Goal: Task Accomplishment & Management: Manage account settings

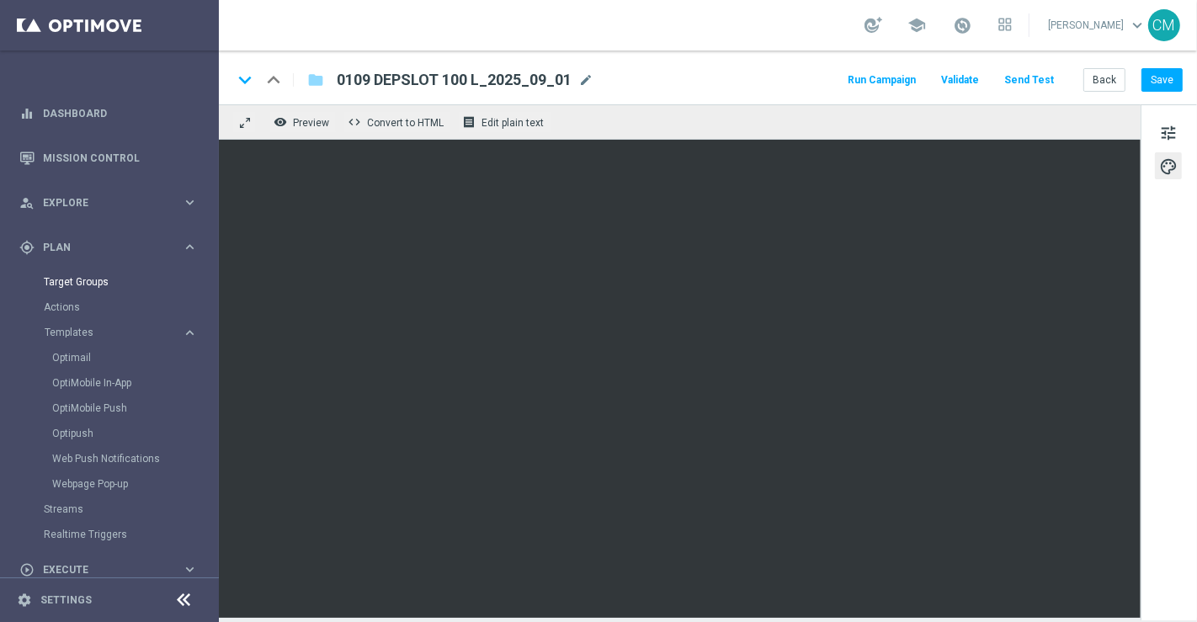
click at [82, 275] on link "Target Groups" at bounding box center [109, 281] width 131 height 13
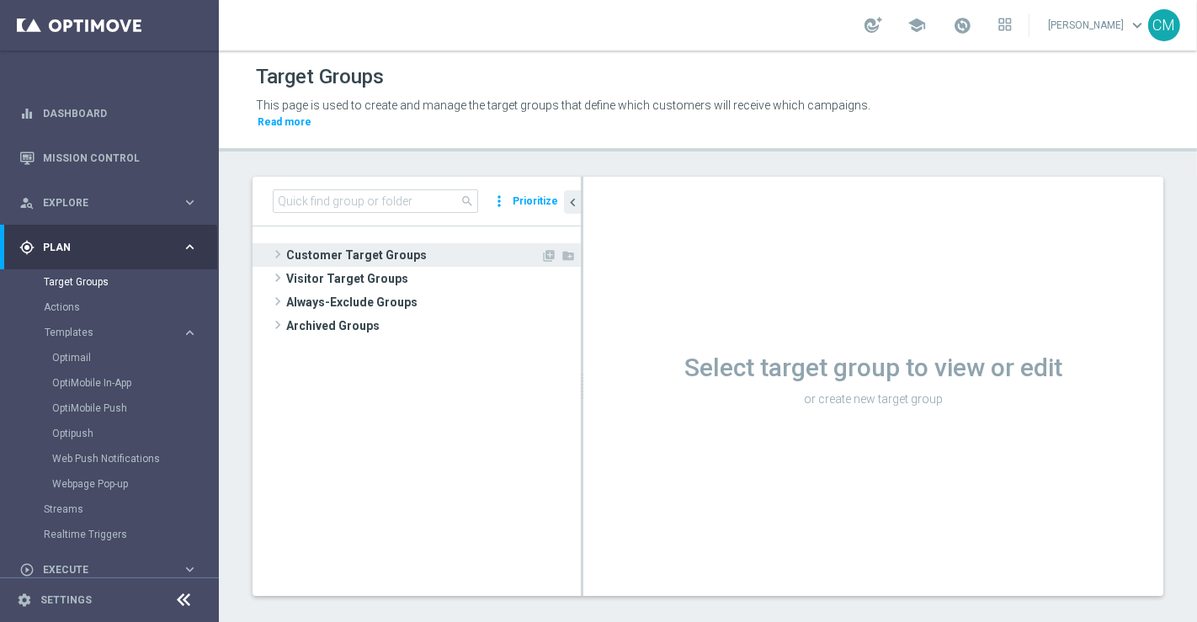
click at [343, 243] on span "Customer Target Groups" at bounding box center [413, 255] width 254 height 24
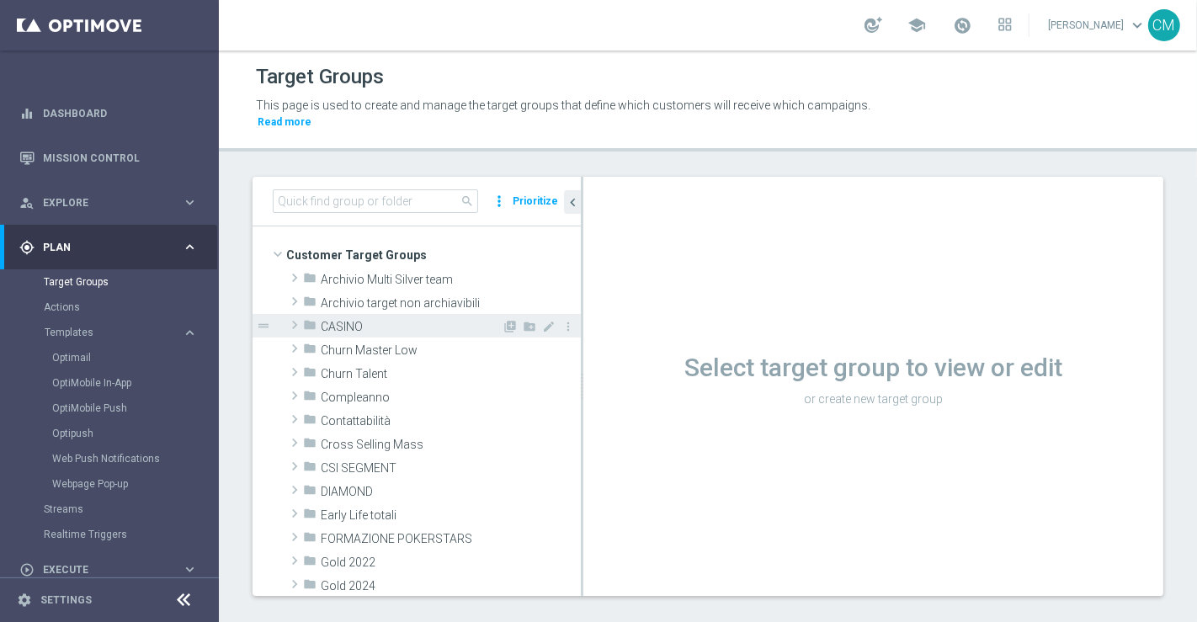
click at [340, 314] on div "folder CASINO" at bounding box center [402, 326] width 199 height 24
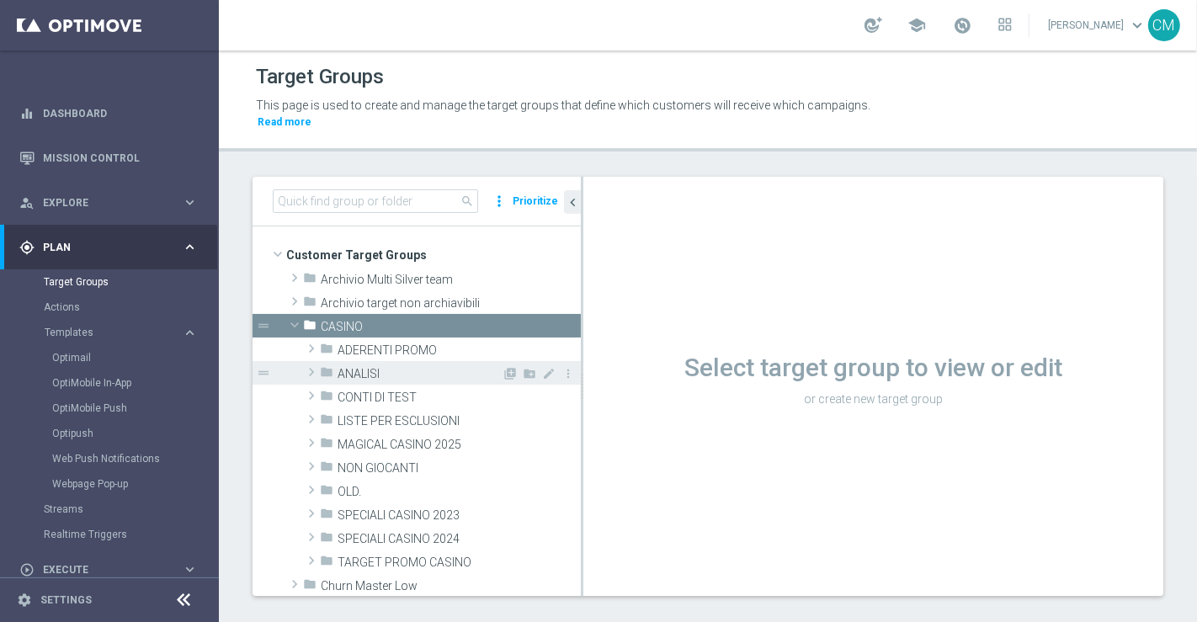
click at [370, 365] on div "folder ANALISI" at bounding box center [411, 373] width 182 height 24
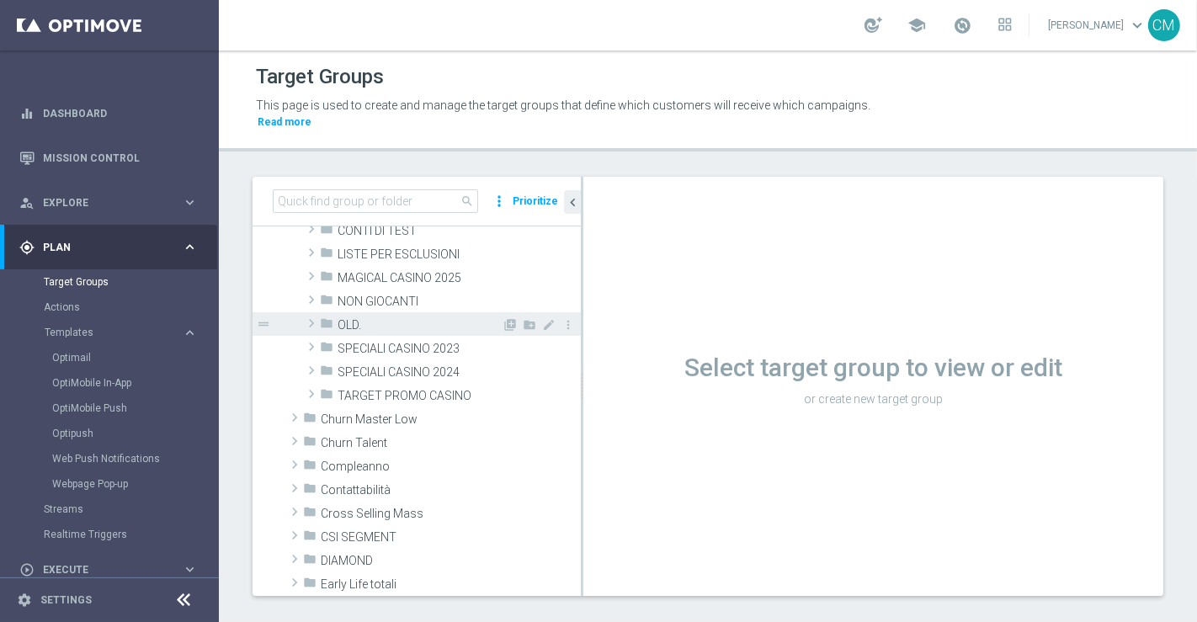
scroll to position [566, 0]
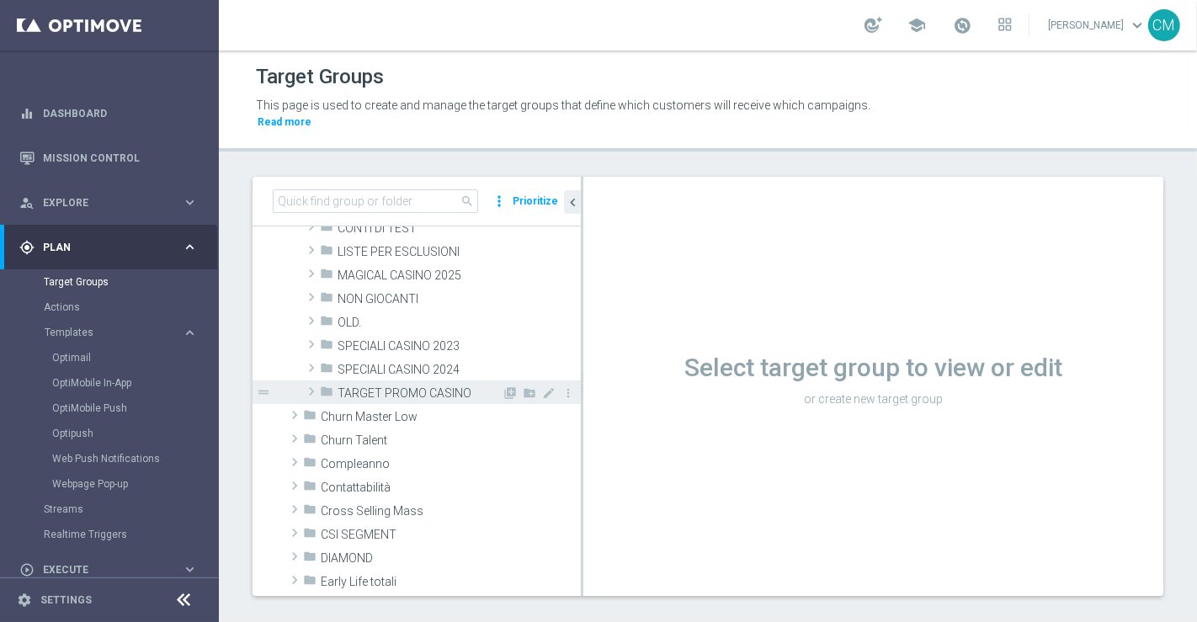
click at [380, 386] on span "TARGET PROMO CASINO" at bounding box center [420, 393] width 164 height 14
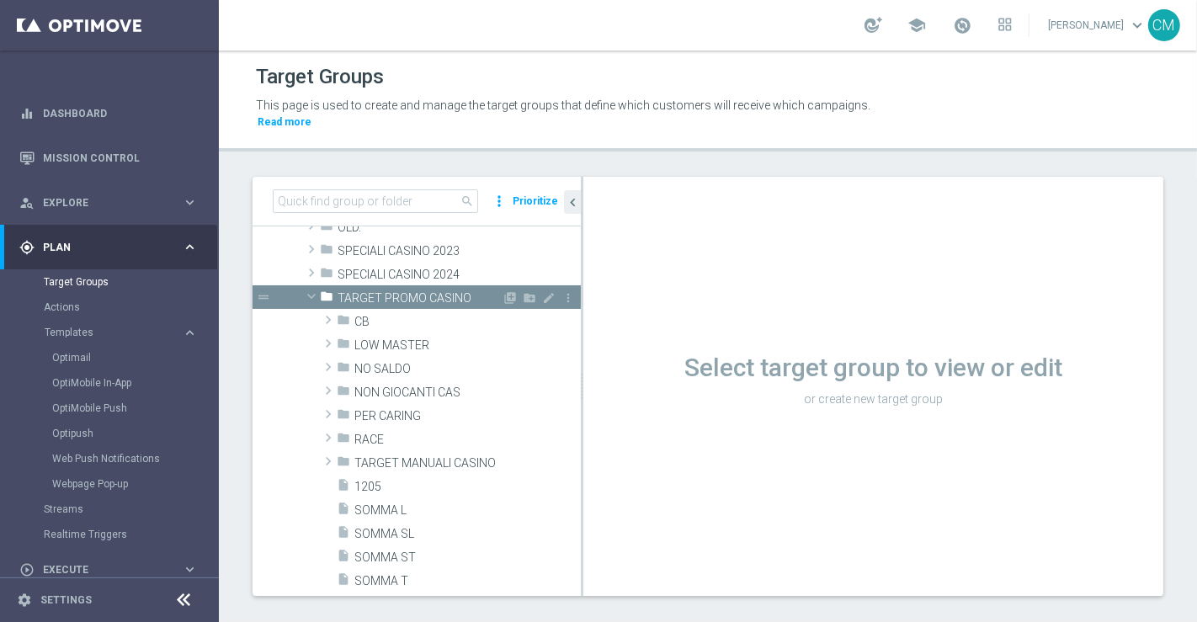
scroll to position [630, 0]
click at [399, 315] on span "CB" at bounding box center [427, 322] width 147 height 14
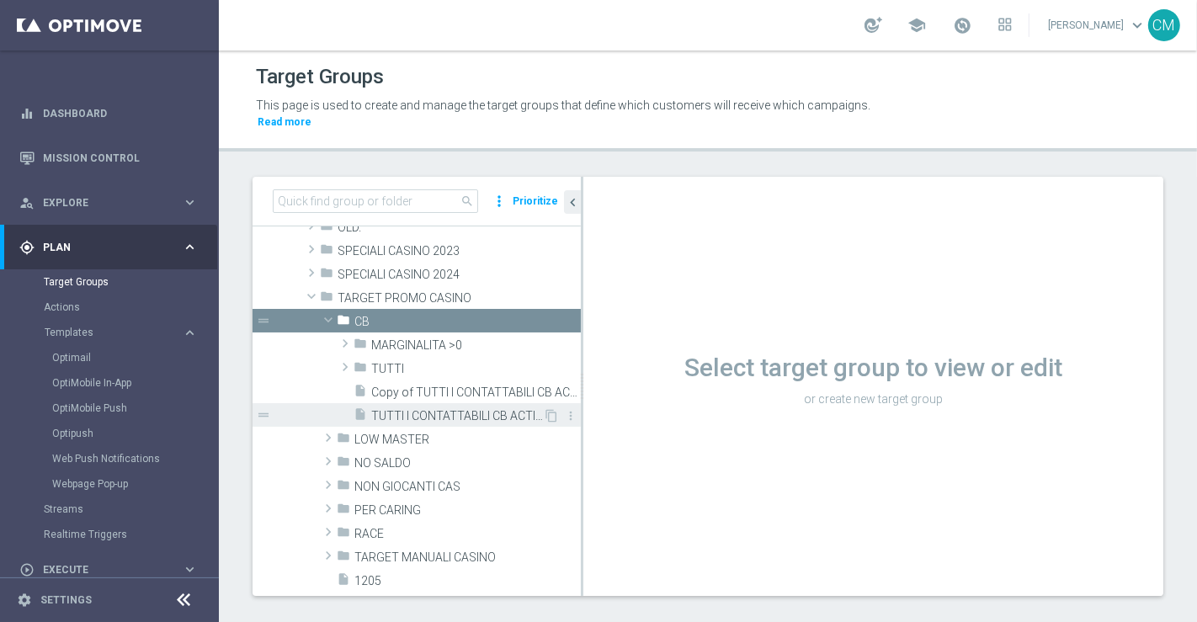
click at [426, 409] on span "TUTTI I CONTATTABILI CB ACTIVE CASINO" at bounding box center [457, 416] width 172 height 14
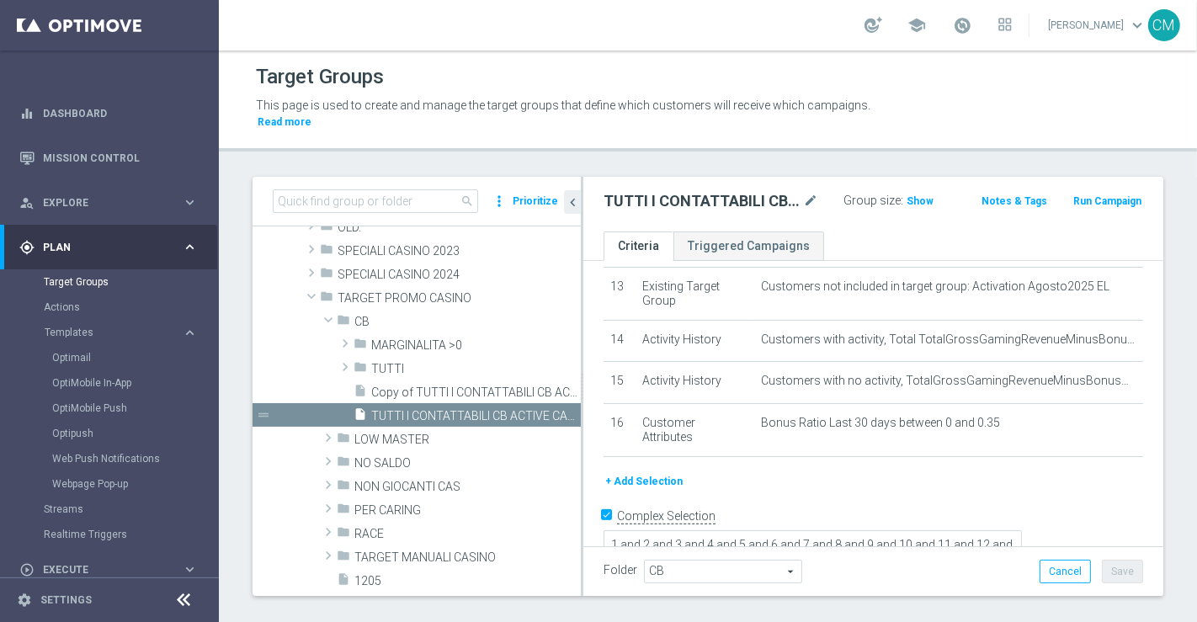
scroll to position [551, 0]
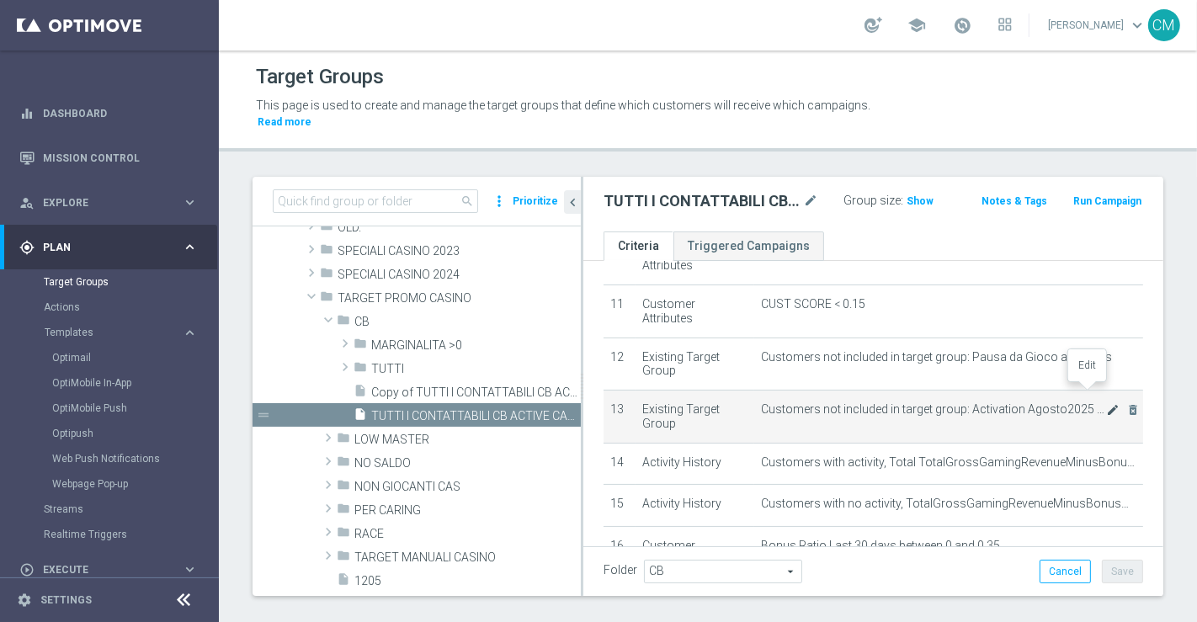
click at [1106, 403] on icon "mode_edit" at bounding box center [1112, 409] width 13 height 13
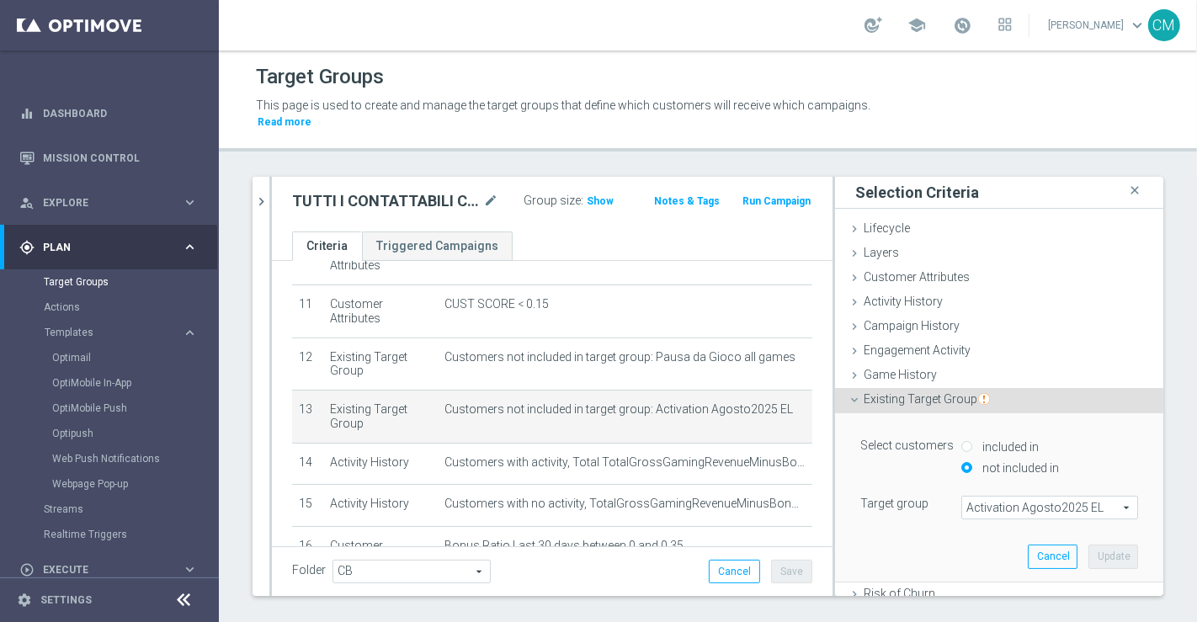
click at [997, 497] on span "Activation Agosto2025 EL" at bounding box center [1049, 508] width 175 height 22
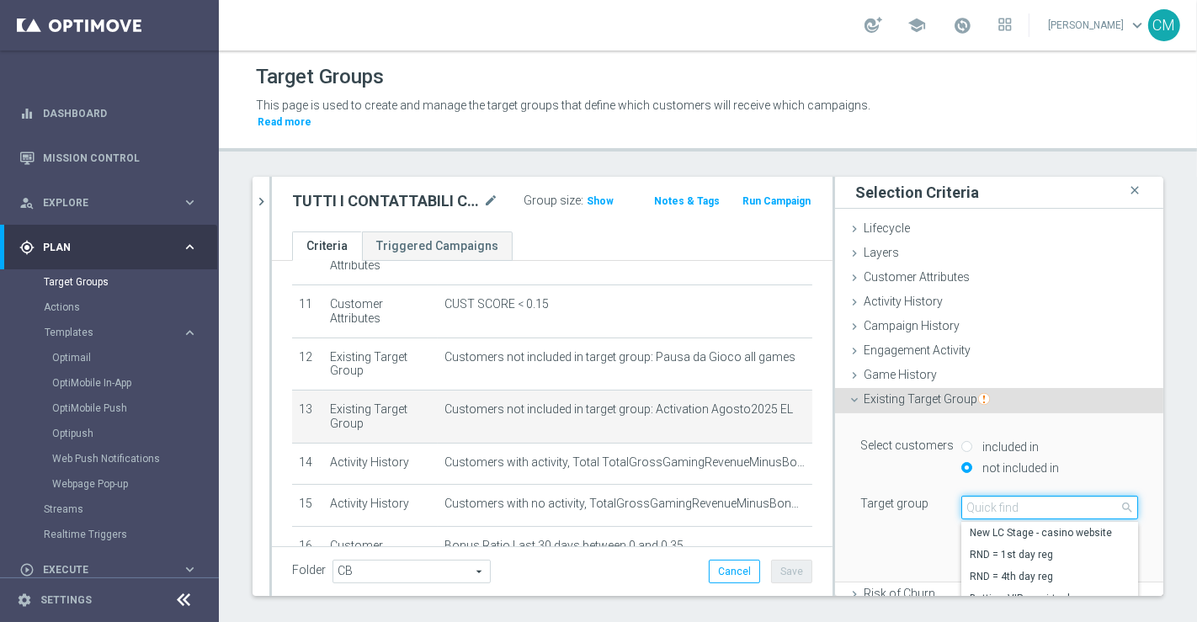
click at [997, 496] on input "search" at bounding box center [1049, 508] width 177 height 24
type input "activation s"
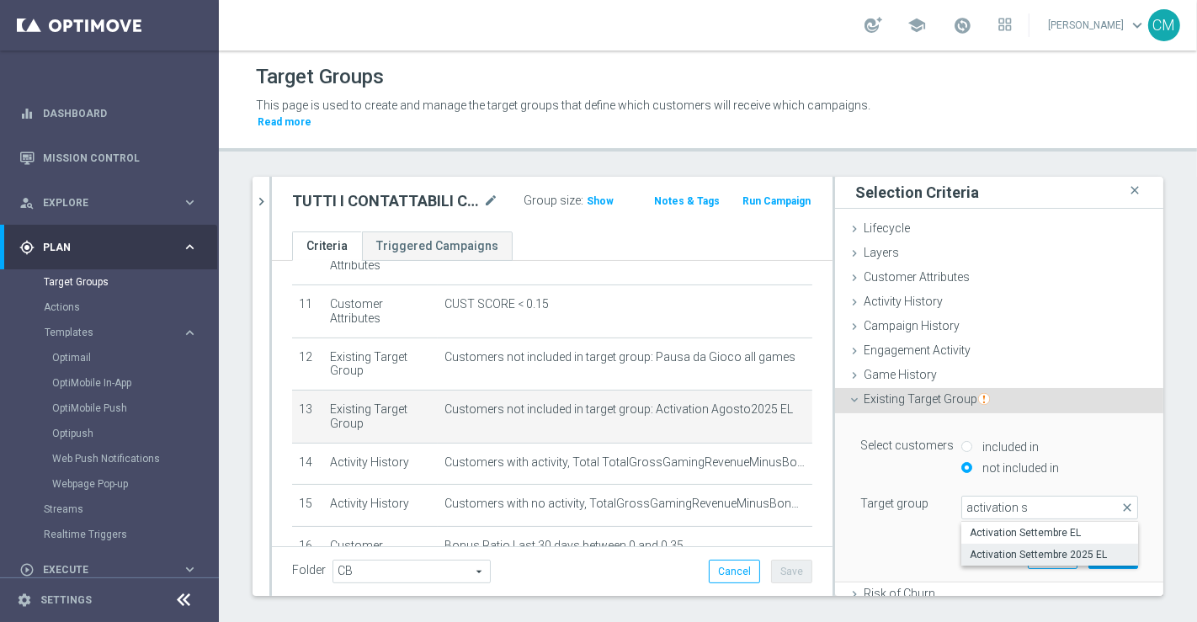
click at [1029, 548] on span "Activation Settembre 2025 EL" at bounding box center [1050, 554] width 160 height 13
type input "Activation Settembre 2025 EL"
click at [1088, 546] on button "Update" at bounding box center [1113, 557] width 50 height 24
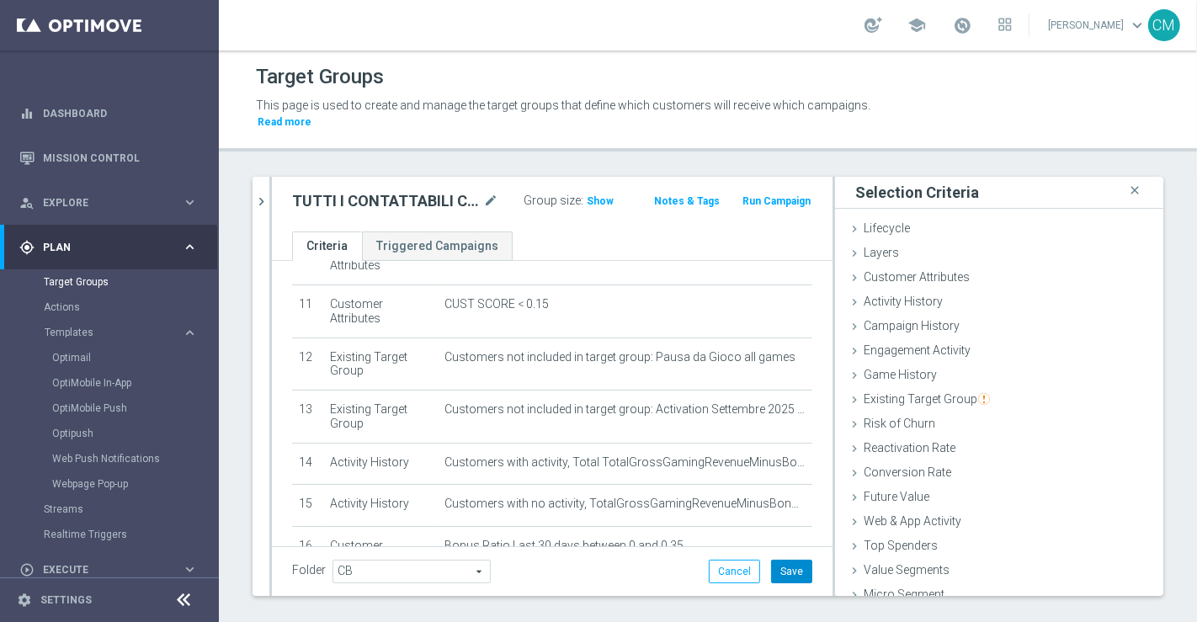
click at [779, 560] on button "Save" at bounding box center [791, 572] width 41 height 24
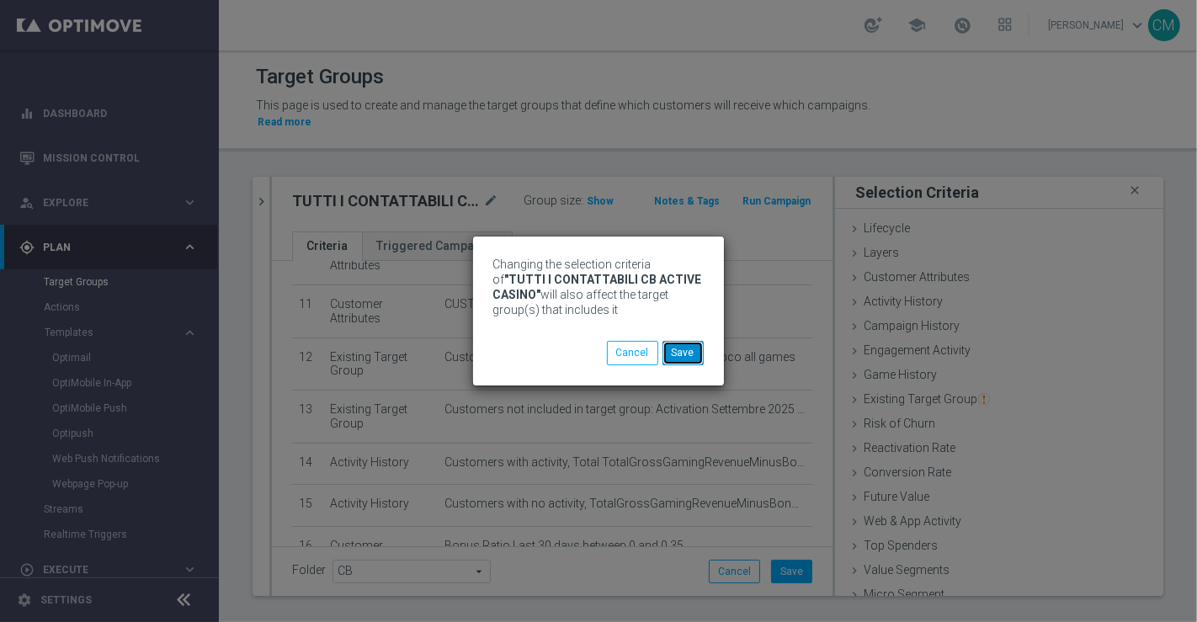
click at [689, 349] on button "Save" at bounding box center [682, 353] width 41 height 24
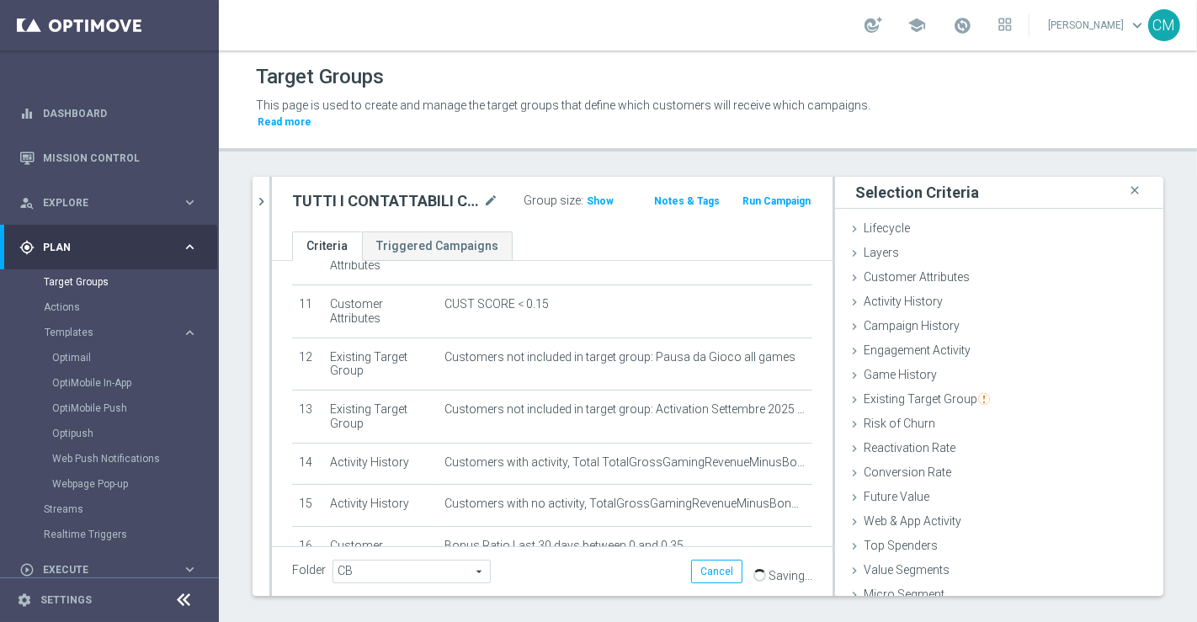
scroll to position [659, 0]
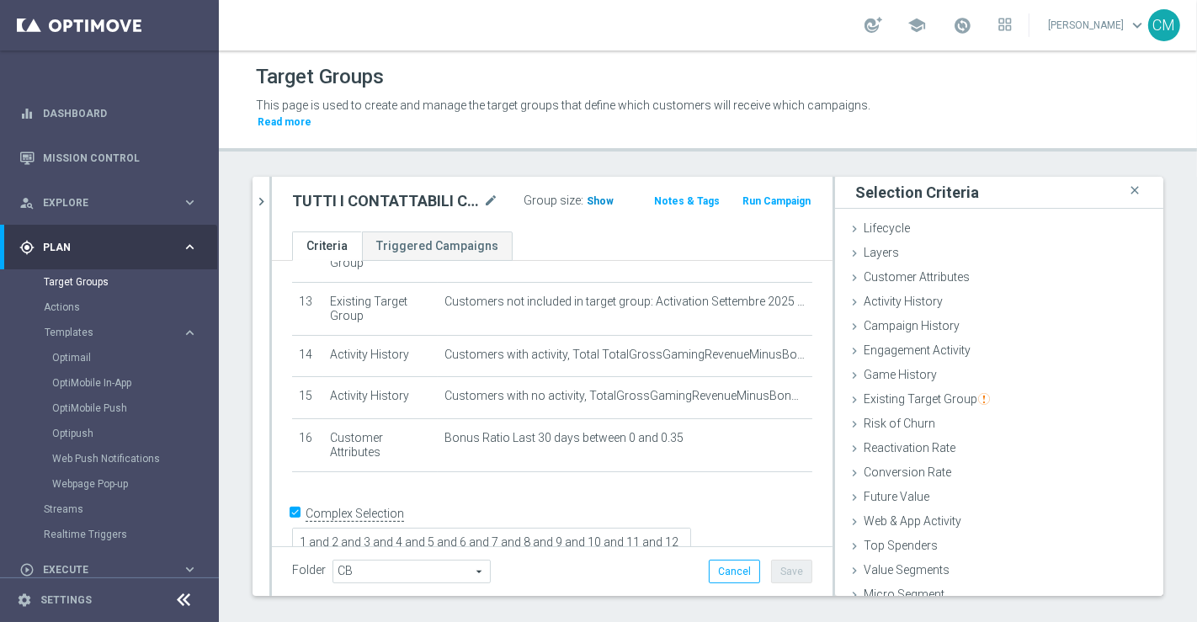
click at [588, 195] on span "Show" at bounding box center [600, 201] width 27 height 12
click at [591, 195] on span "25,757" at bounding box center [605, 203] width 35 height 16
click at [588, 195] on span "25,757" at bounding box center [605, 203] width 35 height 16
click at [267, 194] on icon "chevron_right" at bounding box center [261, 202] width 16 height 16
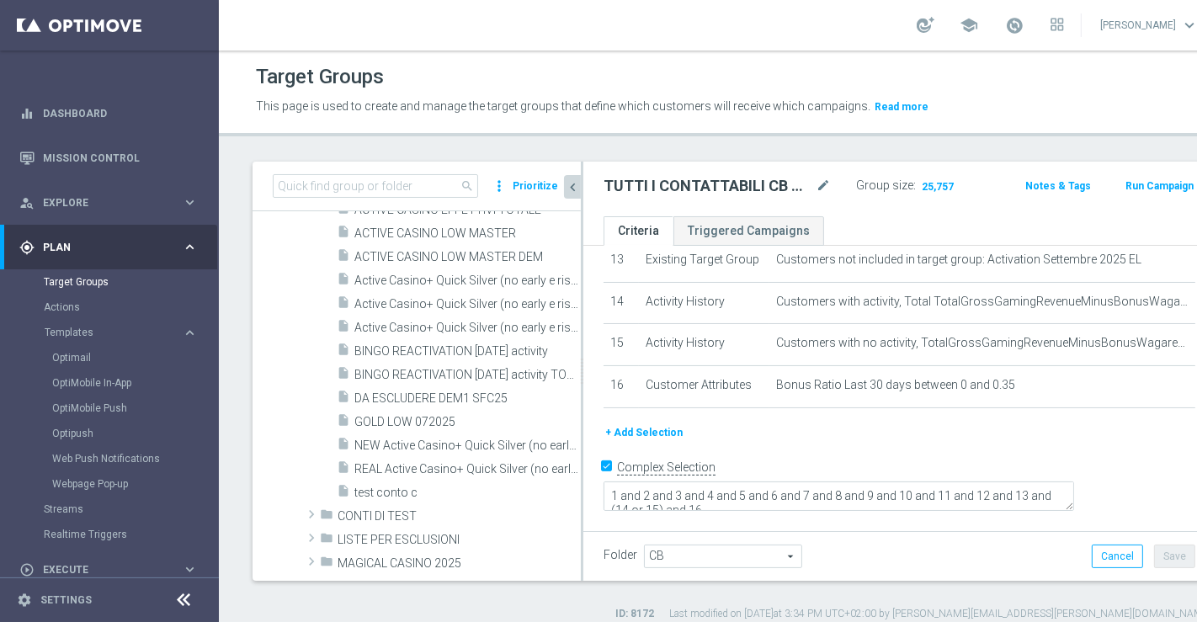
scroll to position [267, 0]
click at [416, 470] on span "REAL Active Casino+ Quick Silver (no early e risk) CONTA SOLO LOGIN" at bounding box center [448, 469] width 189 height 14
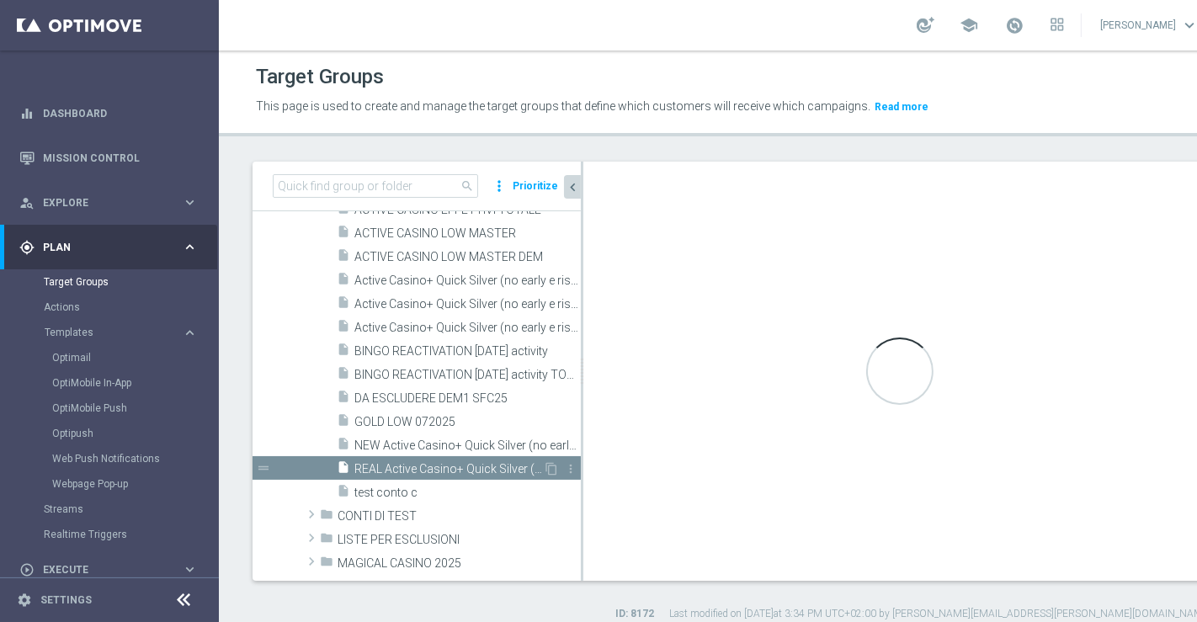
type textarea "(1 and 2 and 3 and 4 and 5 and 6 and 7 and 8 and 9 and 10 and 12 AND 13 AND 14 …"
type input "ANALISI"
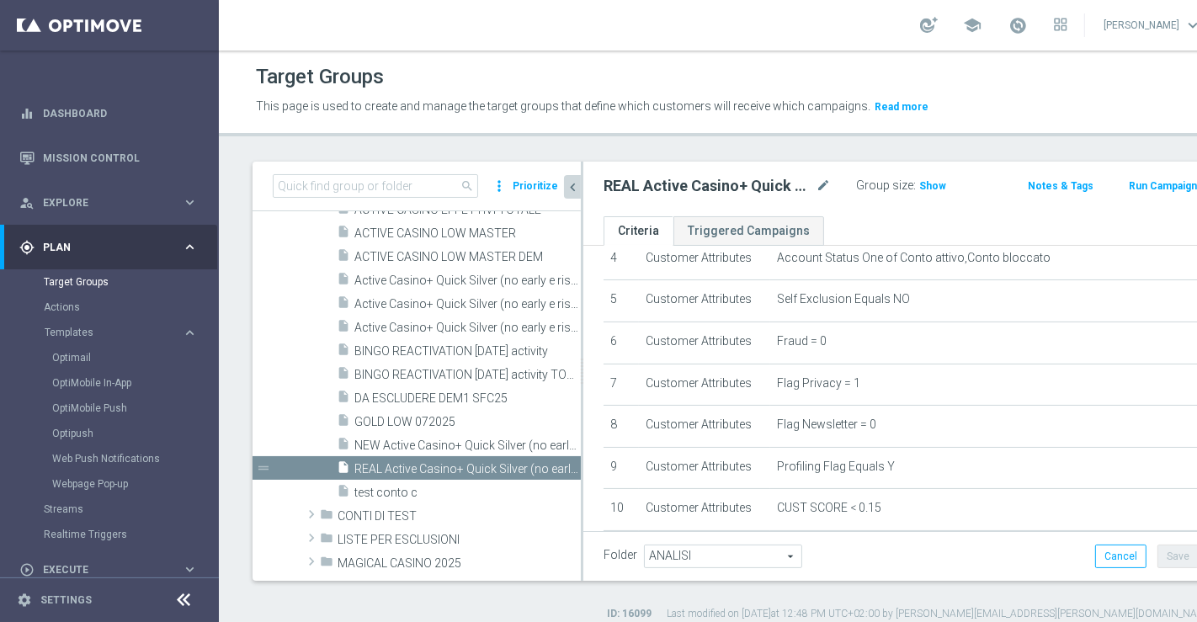
scroll to position [187, 0]
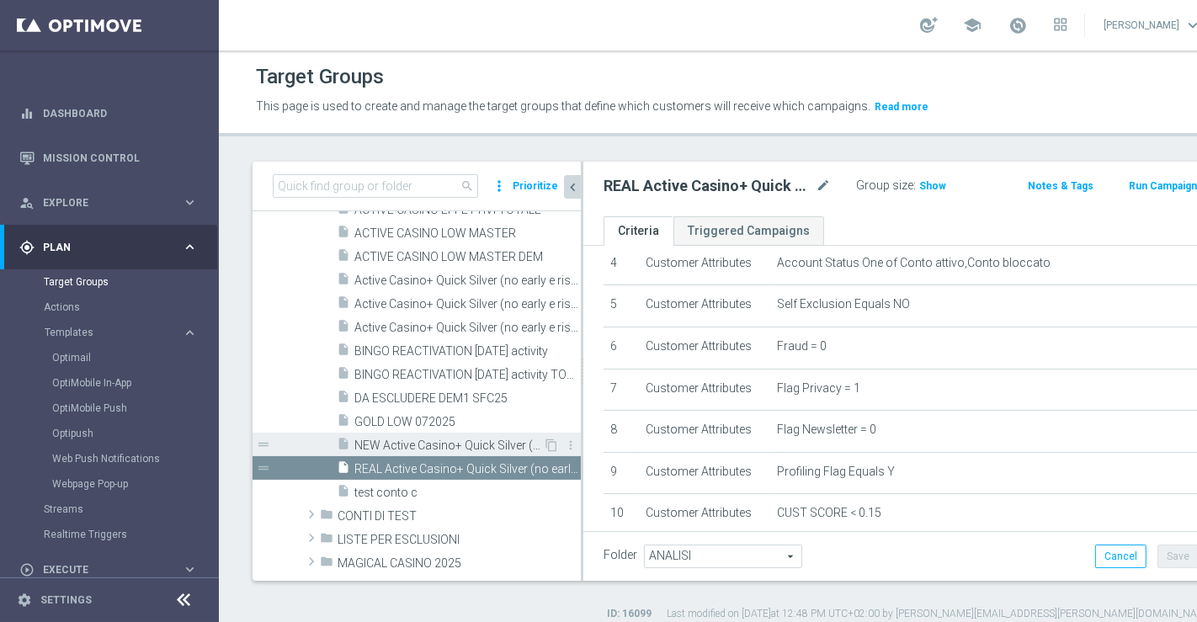
click at [465, 439] on span "NEW Active Casino+ Quick Silver (no early e risk) CONTA SOLO LOGIN" at bounding box center [448, 446] width 189 height 14
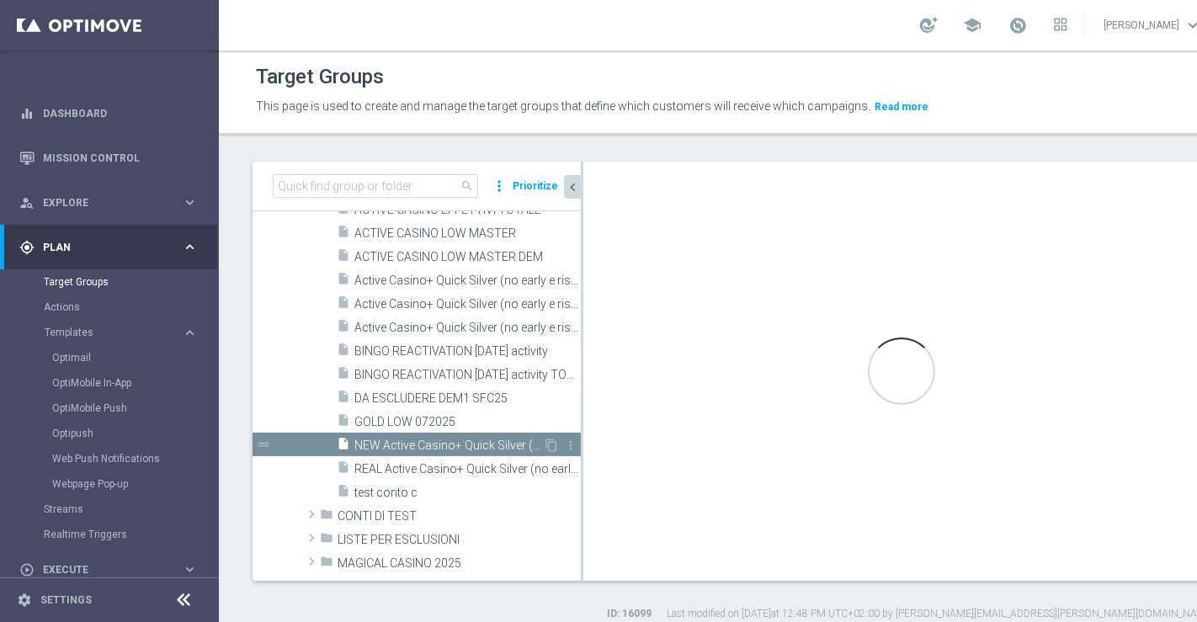
type textarea "(1 and (2 or 13) and 3 and 4 and 5 and 6 and 7 and 8 and 9 and 10 and 12 and 14…"
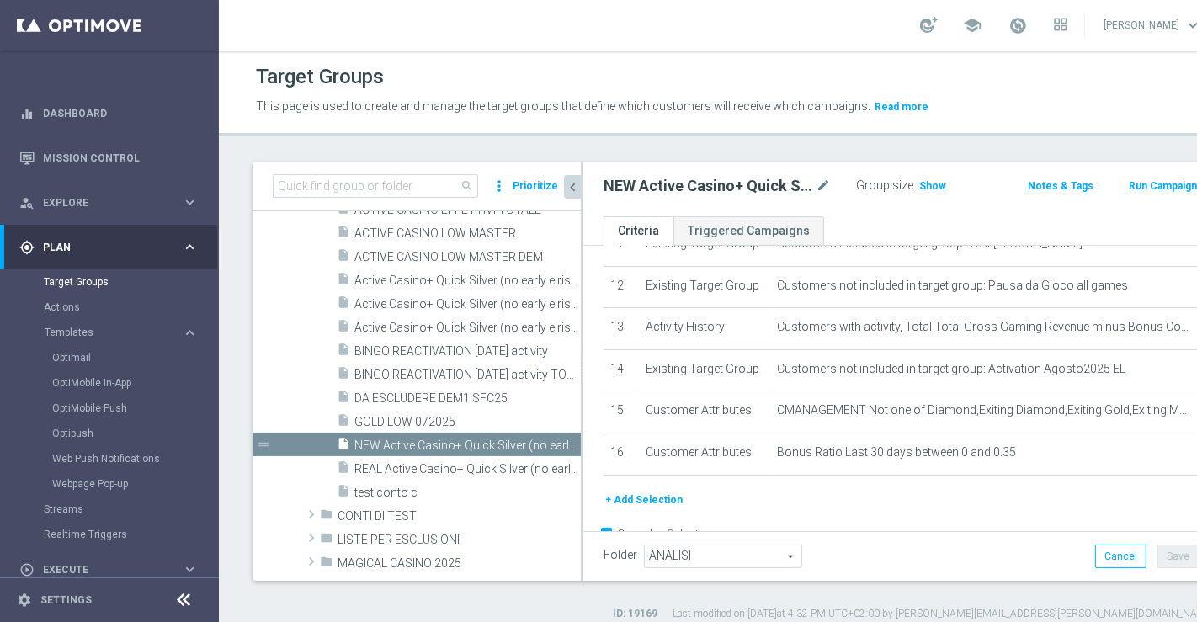
scroll to position [641, 0]
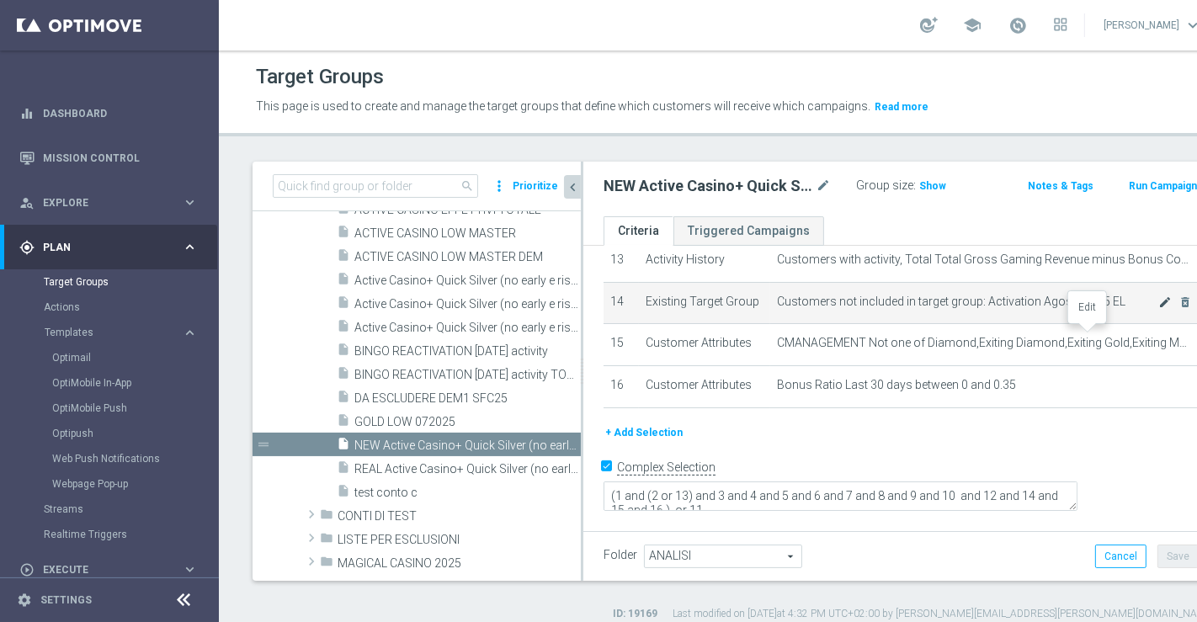
click at [1159, 309] on icon "mode_edit" at bounding box center [1165, 301] width 13 height 13
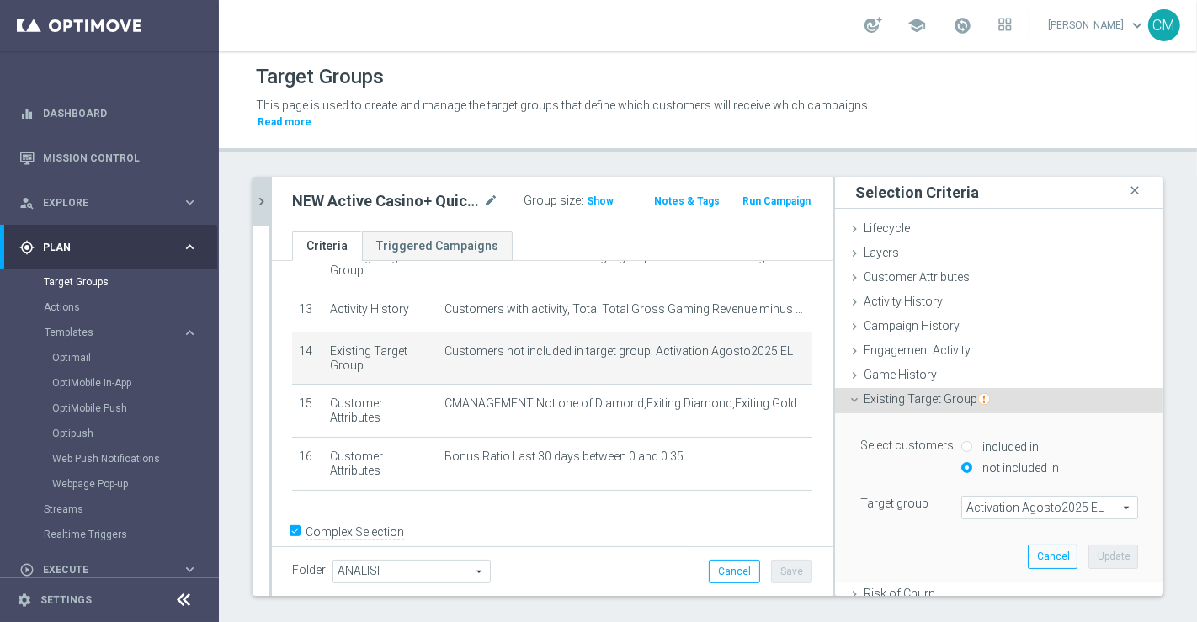
click at [978, 498] on span "Activation Agosto2025 EL" at bounding box center [1049, 508] width 175 height 22
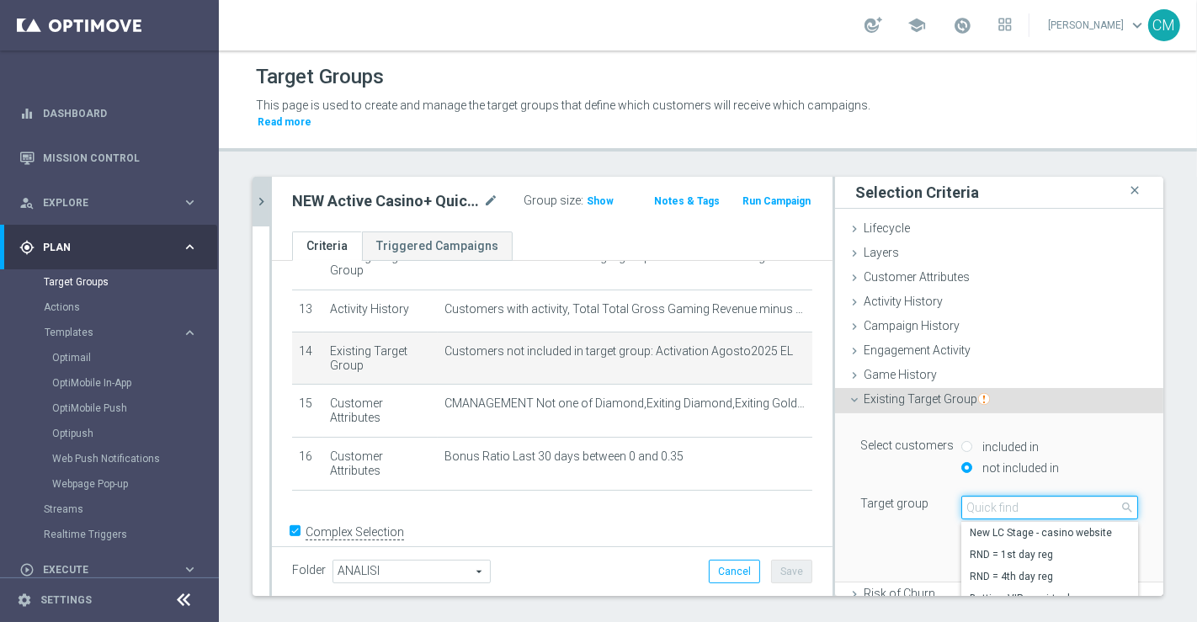
click at [978, 498] on input "search" at bounding box center [1049, 508] width 177 height 24
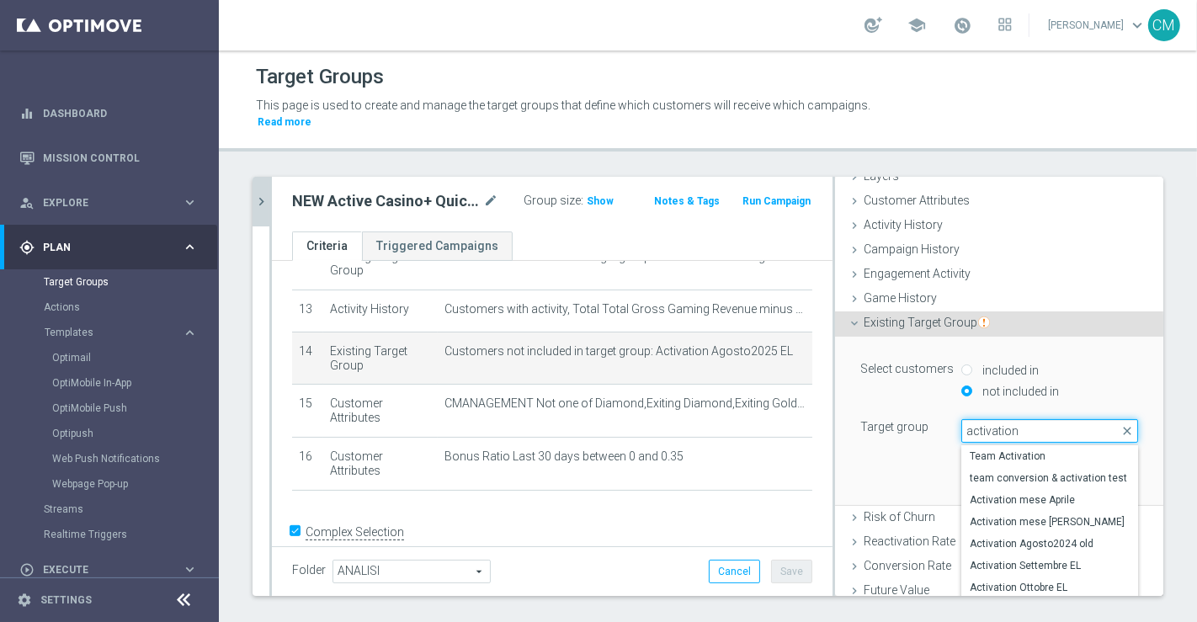
scroll to position [89, 0]
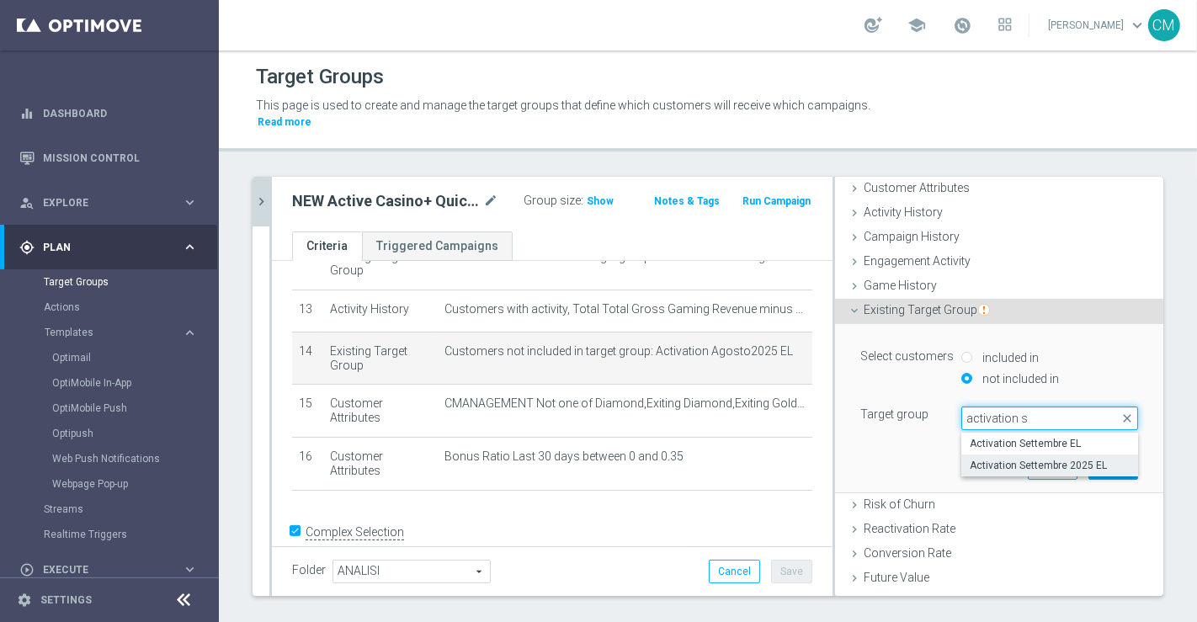
type input "activation s"
click at [1031, 459] on span "Activation Settembre 2025 EL" at bounding box center [1050, 465] width 160 height 13
type input "Activation Settembre 2025 EL"
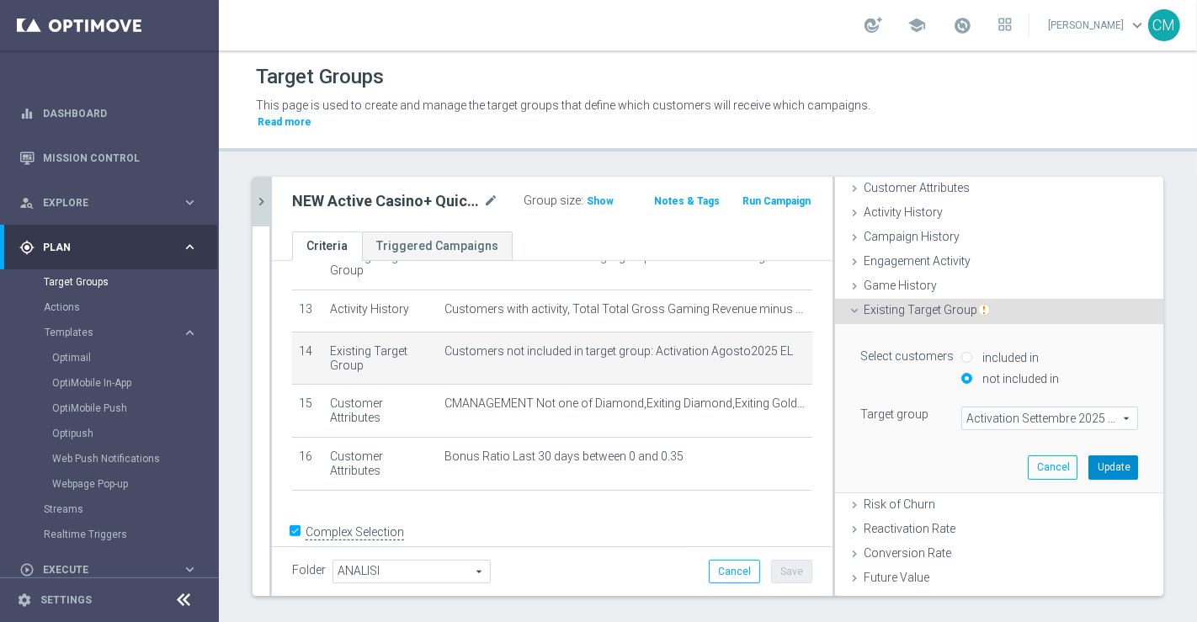
click at [1088, 455] on button "Update" at bounding box center [1113, 467] width 50 height 24
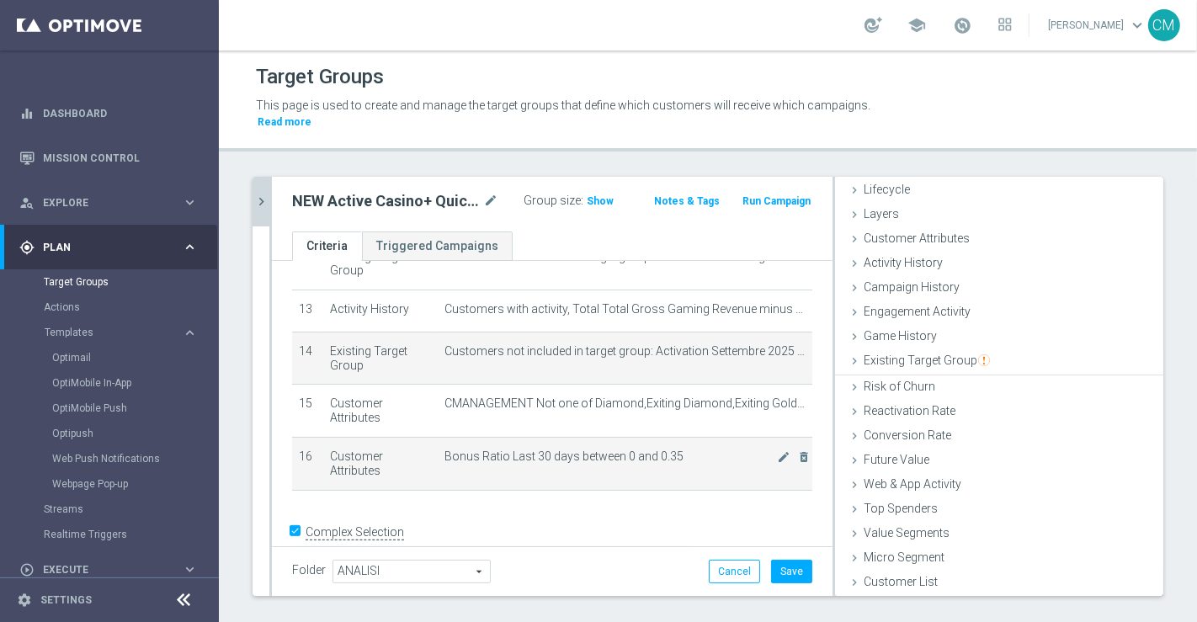
scroll to position [35, 0]
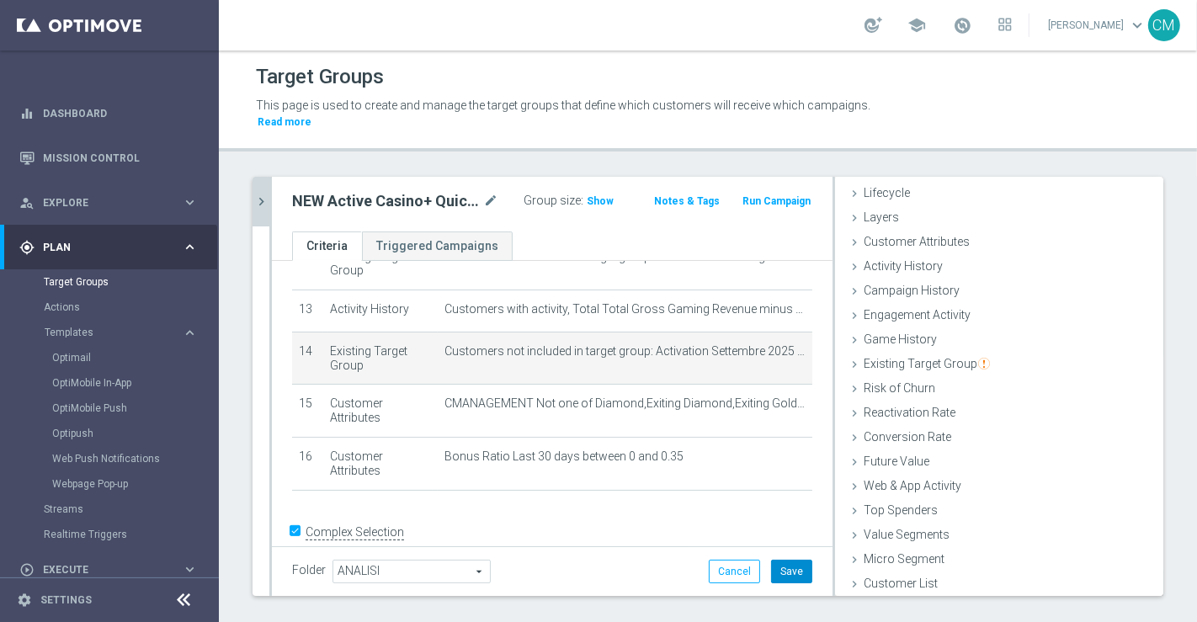
click at [774, 562] on button "Save" at bounding box center [791, 572] width 41 height 24
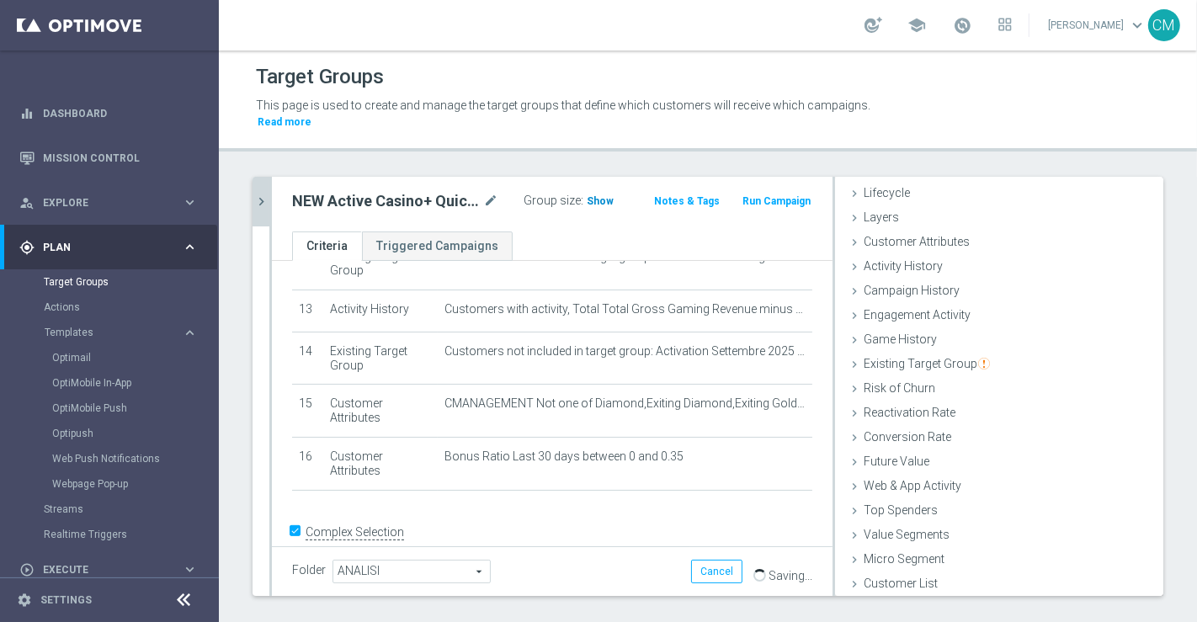
click at [587, 195] on span "Show" at bounding box center [600, 201] width 27 height 12
click at [588, 195] on span "3,620" at bounding box center [602, 203] width 29 height 16
click at [272, 182] on div "NEW Active Casino+ Quick Silver (no early e risk) CONTA SOLO LOGIN mode_edit Gr…" at bounding box center [552, 204] width 561 height 55
click at [264, 194] on icon "chevron_right" at bounding box center [261, 202] width 16 height 16
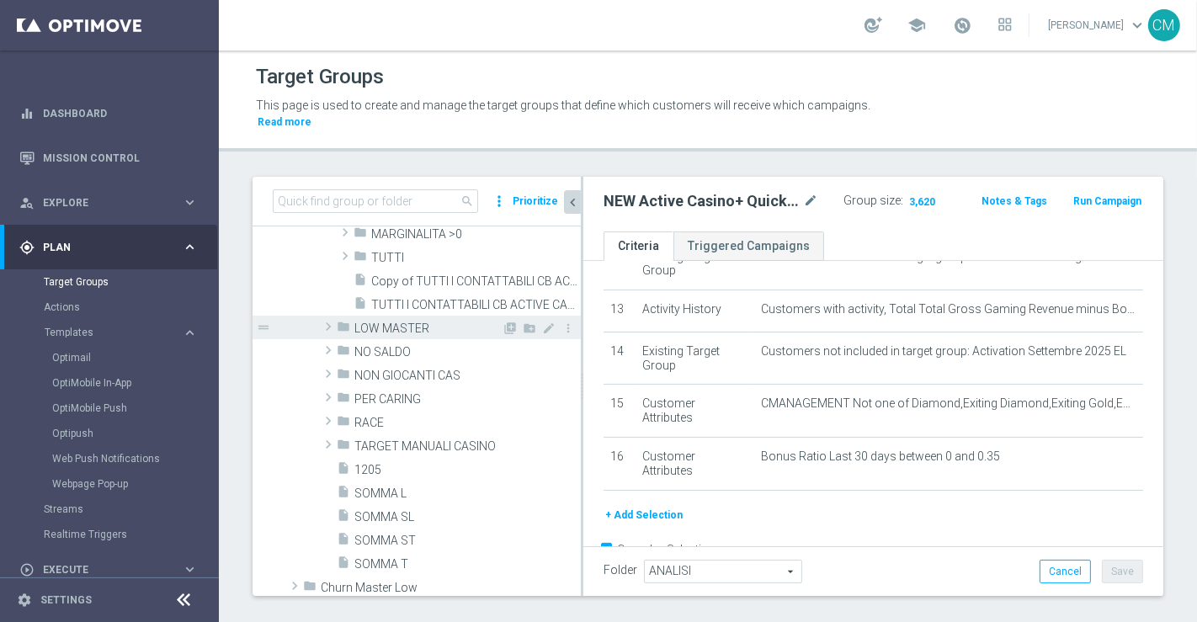
scroll to position [676, 0]
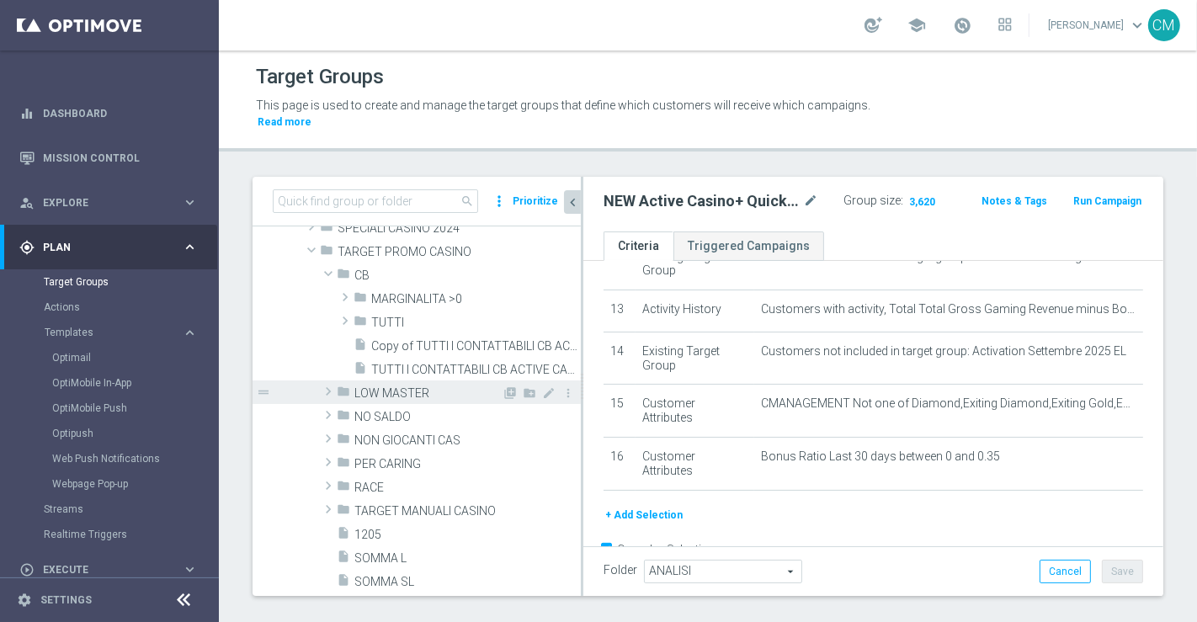
click at [394, 386] on span "LOW MASTER" at bounding box center [427, 393] width 147 height 14
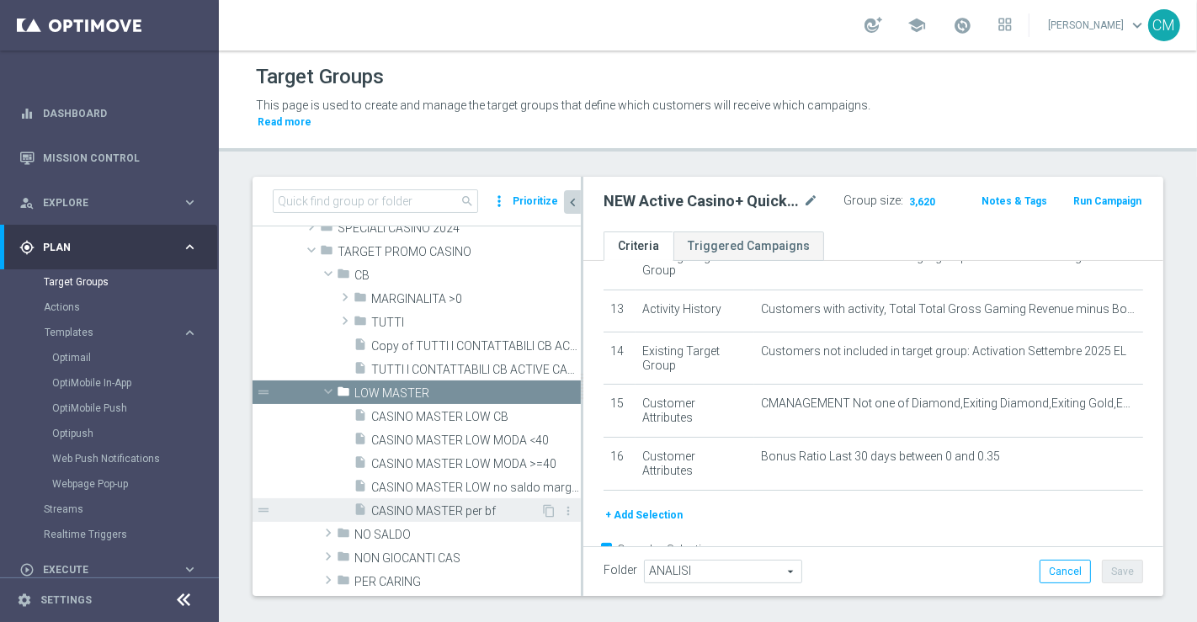
click at [452, 504] on span "CASINO MASTER per bf" at bounding box center [455, 511] width 169 height 14
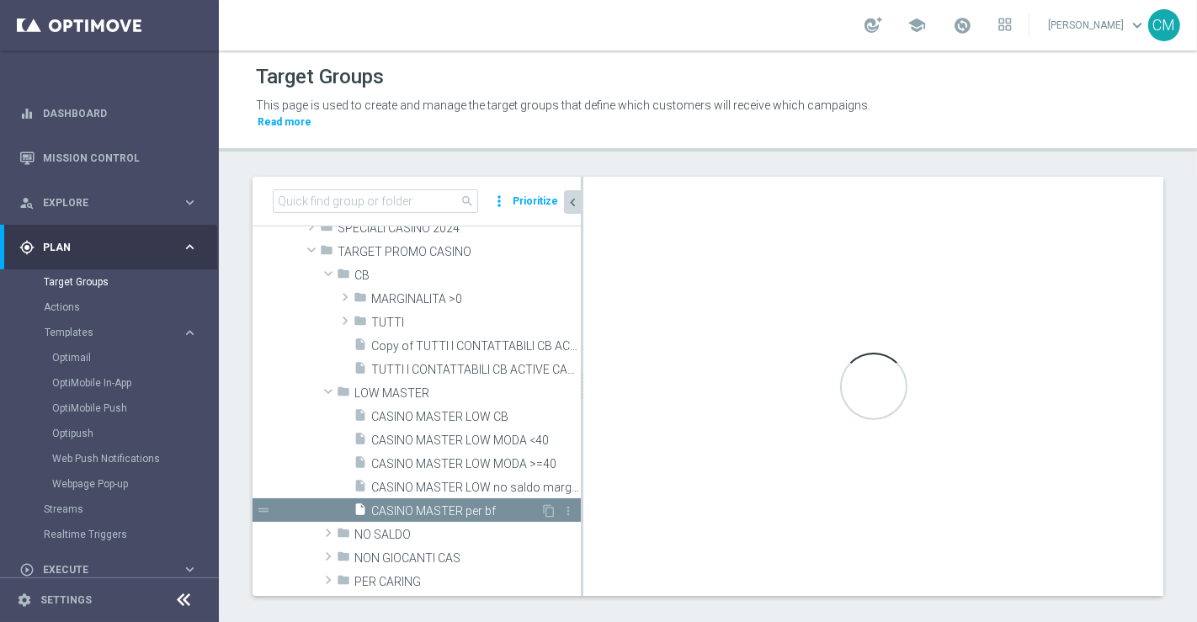
checkbox input "false"
type input "LOW MASTER"
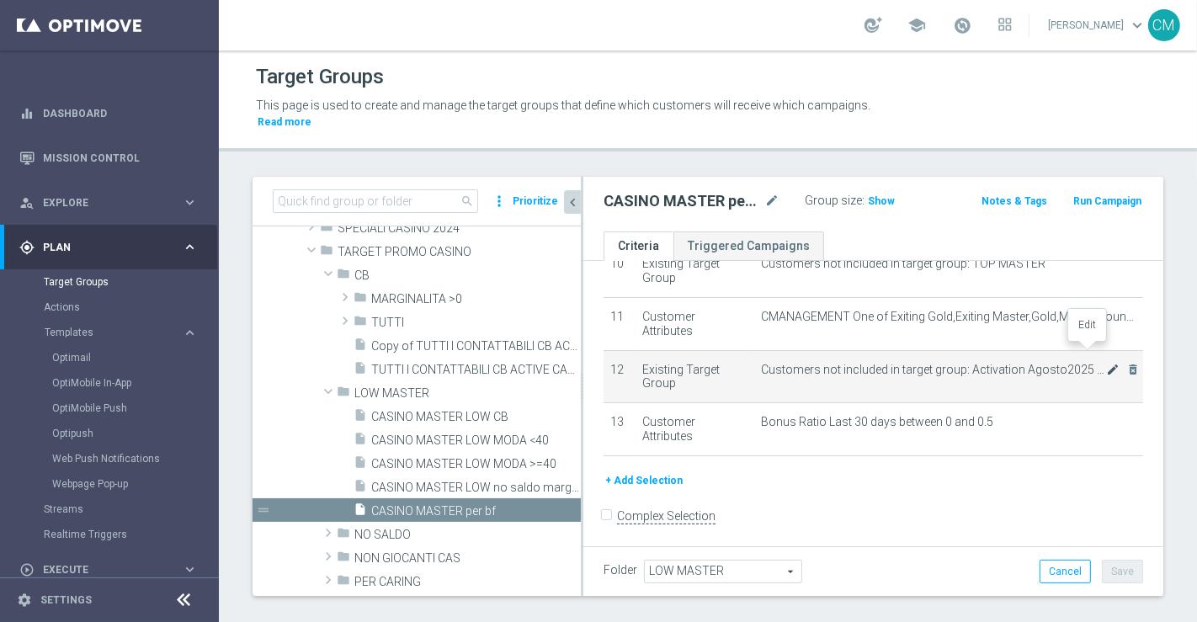
click at [1106, 363] on icon "mode_edit" at bounding box center [1112, 369] width 13 height 13
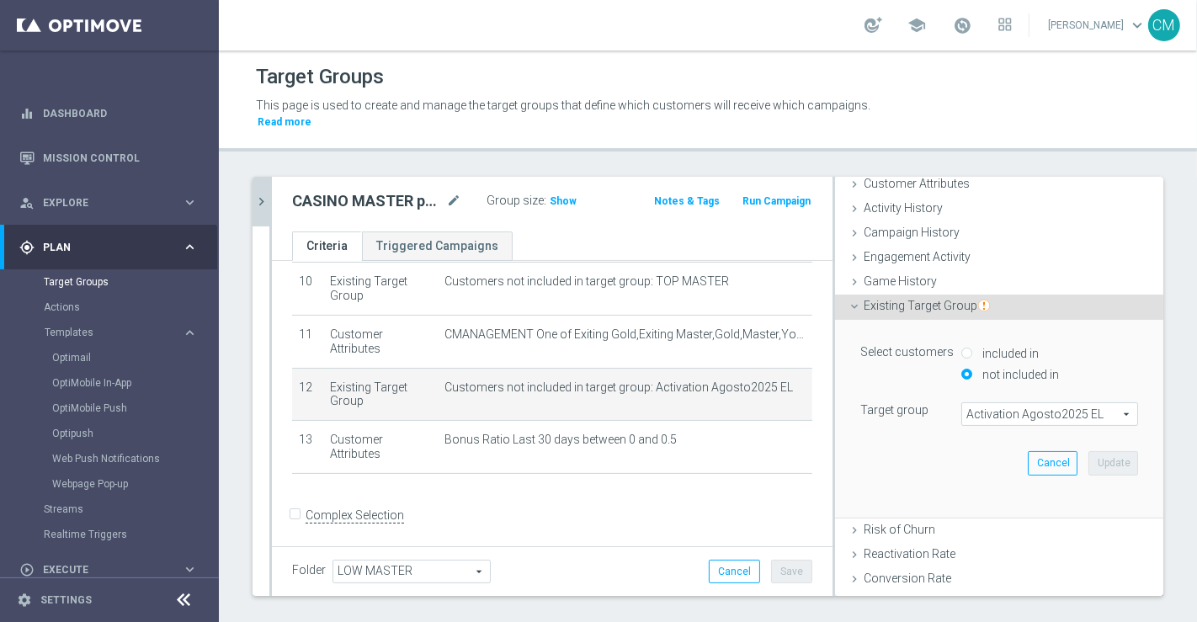
scroll to position [89, 0]
click at [965, 412] on span "Activation Agosto2025 EL" at bounding box center [1049, 418] width 175 height 22
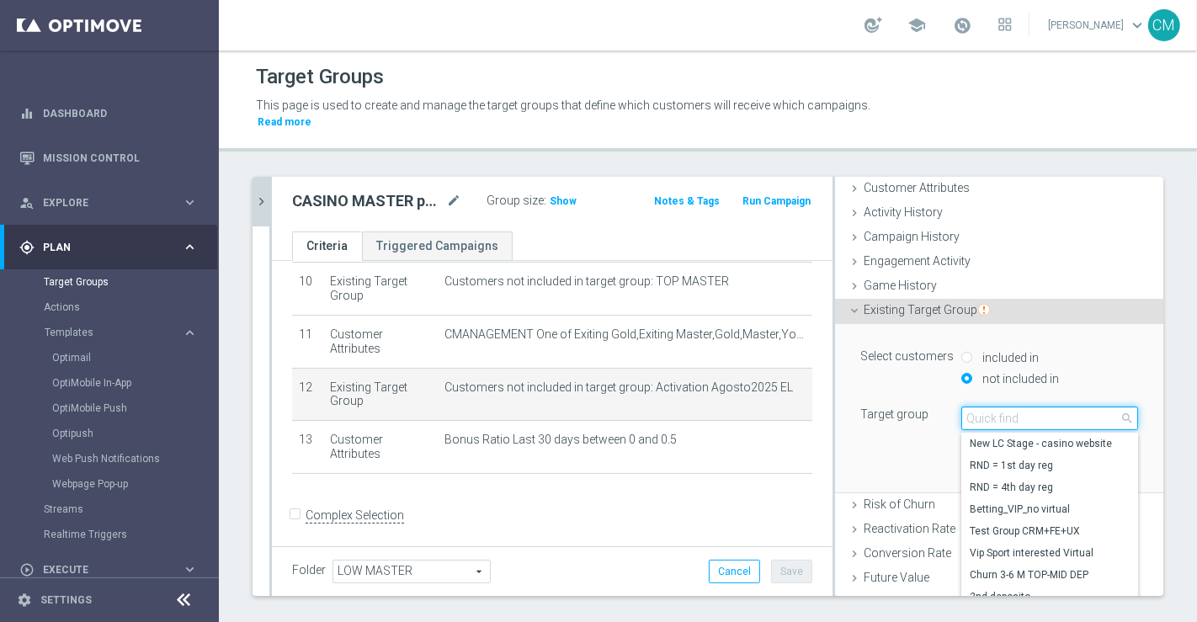
click at [965, 412] on input "search" at bounding box center [1049, 419] width 177 height 24
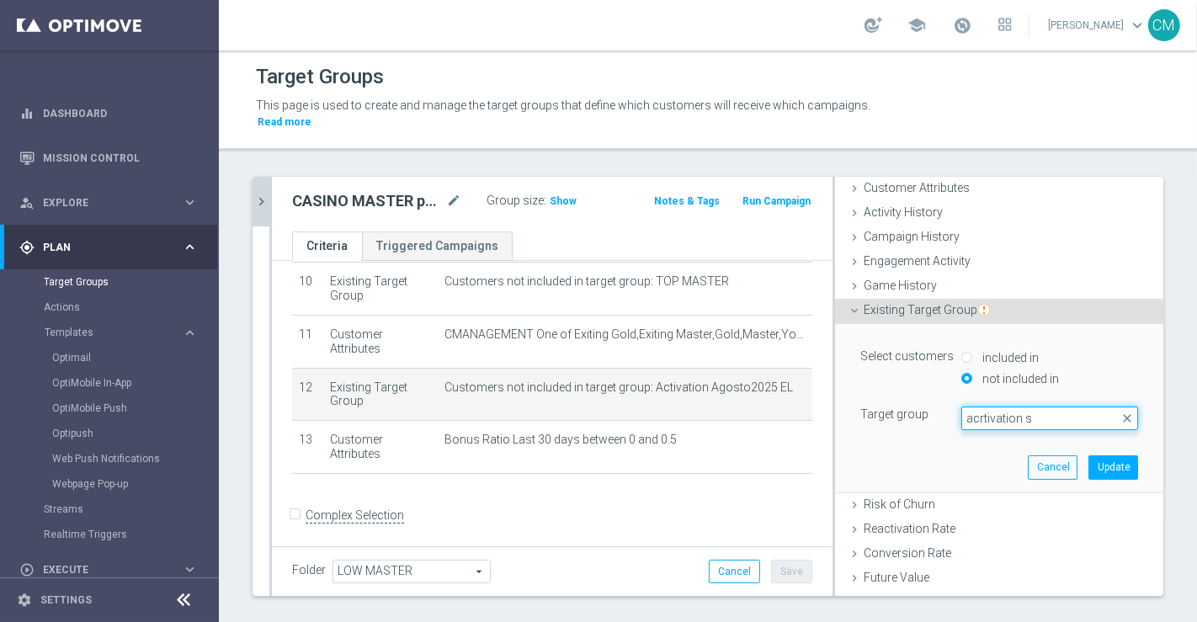
click at [962, 407] on input "acrtivation s" at bounding box center [1049, 419] width 177 height 24
type input "activation s"
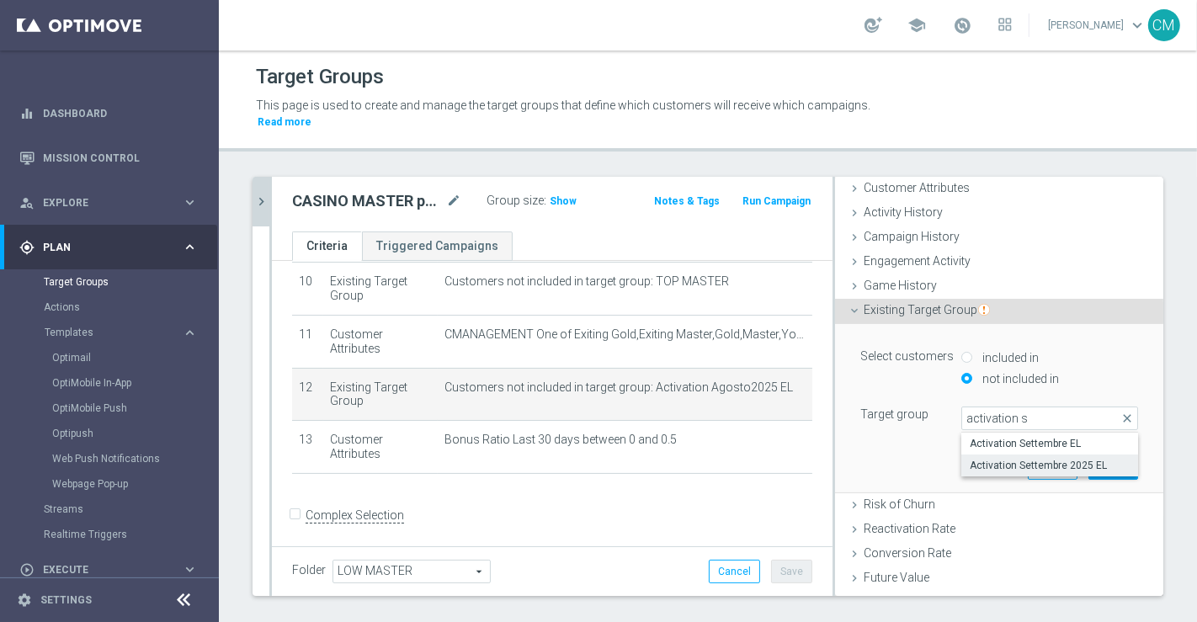
click at [1027, 459] on span "Activation Settembre 2025 EL" at bounding box center [1050, 465] width 160 height 13
type input "Activation Settembre 2025 EL"
click at [1088, 455] on button "Update" at bounding box center [1113, 467] width 50 height 24
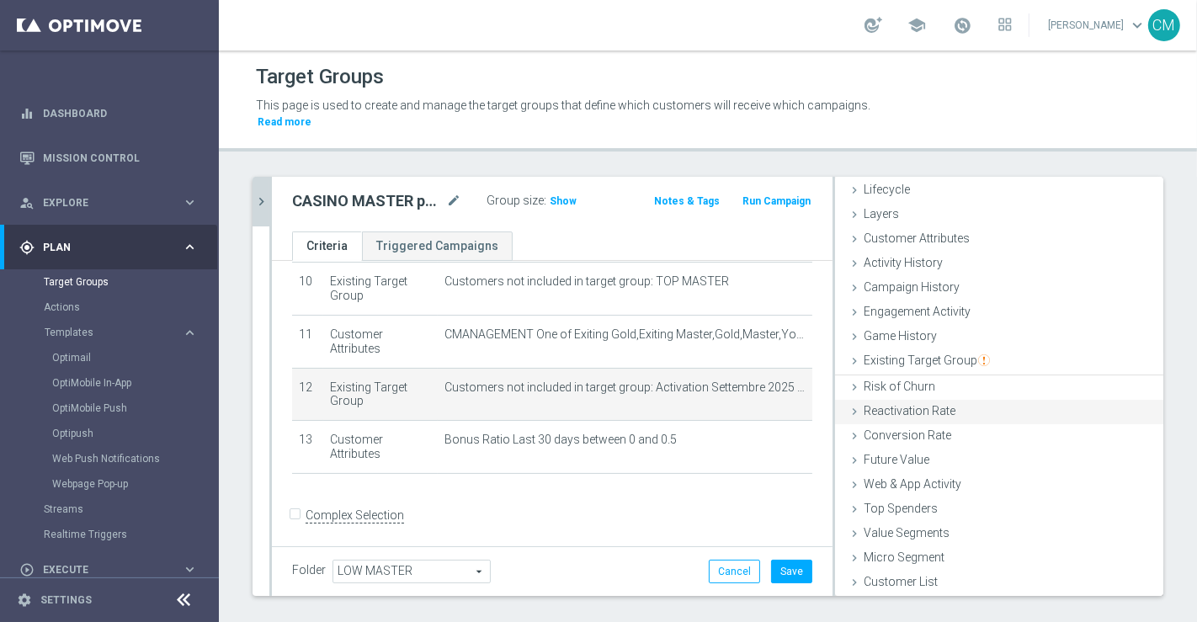
scroll to position [35, 0]
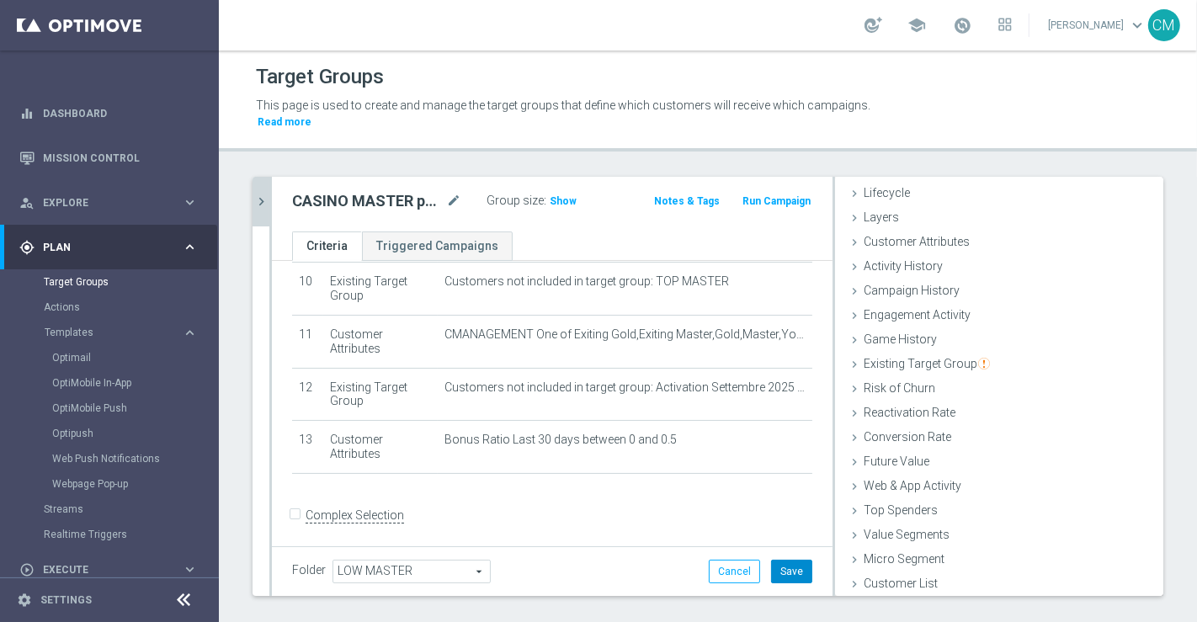
click at [781, 560] on button "Save" at bounding box center [791, 572] width 41 height 24
click at [550, 195] on span "Show" at bounding box center [563, 201] width 27 height 12
click at [568, 195] on span "11,836" at bounding box center [567, 203] width 35 height 16
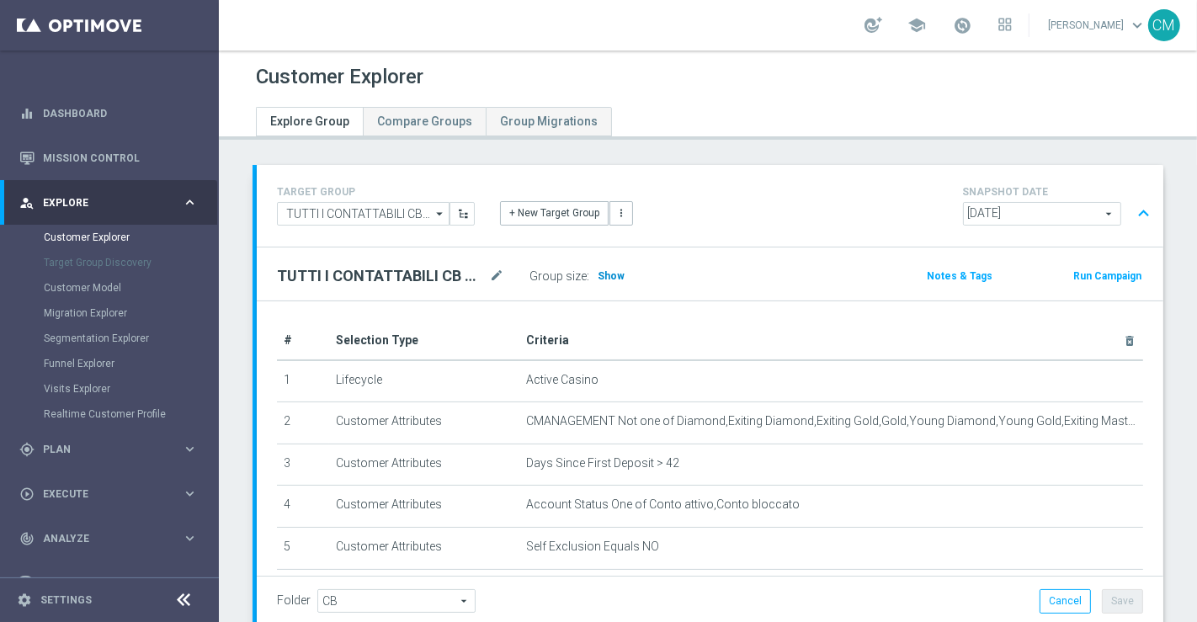
click at [611, 277] on span "Show" at bounding box center [611, 276] width 27 height 12
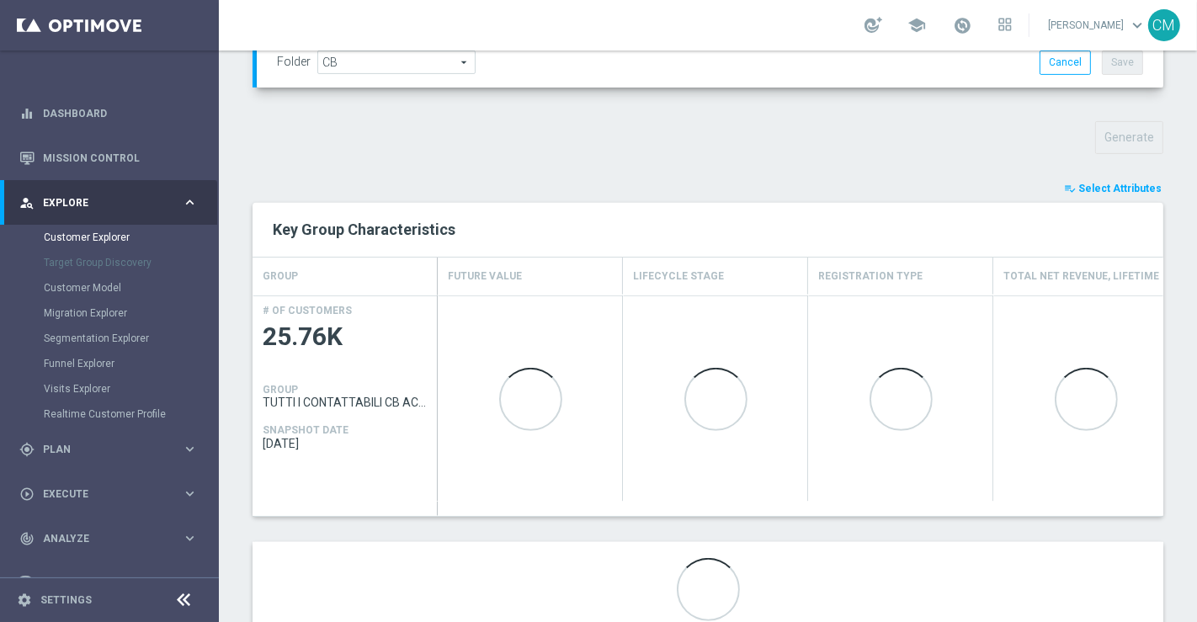
scroll to position [543, 0]
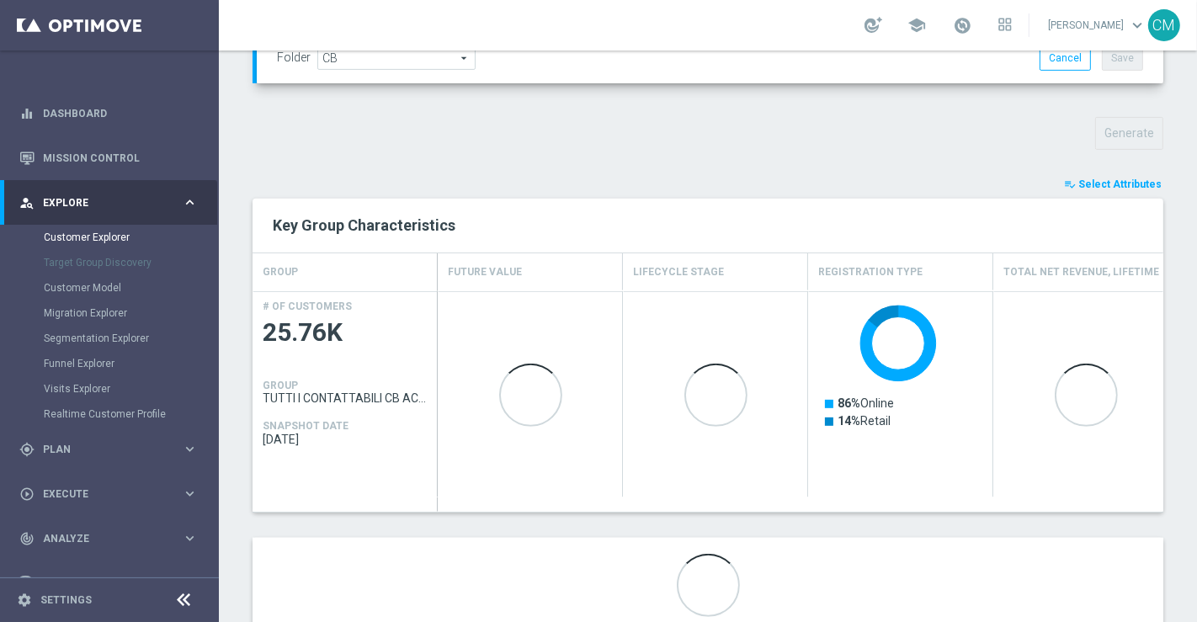
click at [1125, 180] on span "Select Attributes" at bounding box center [1119, 184] width 83 height 12
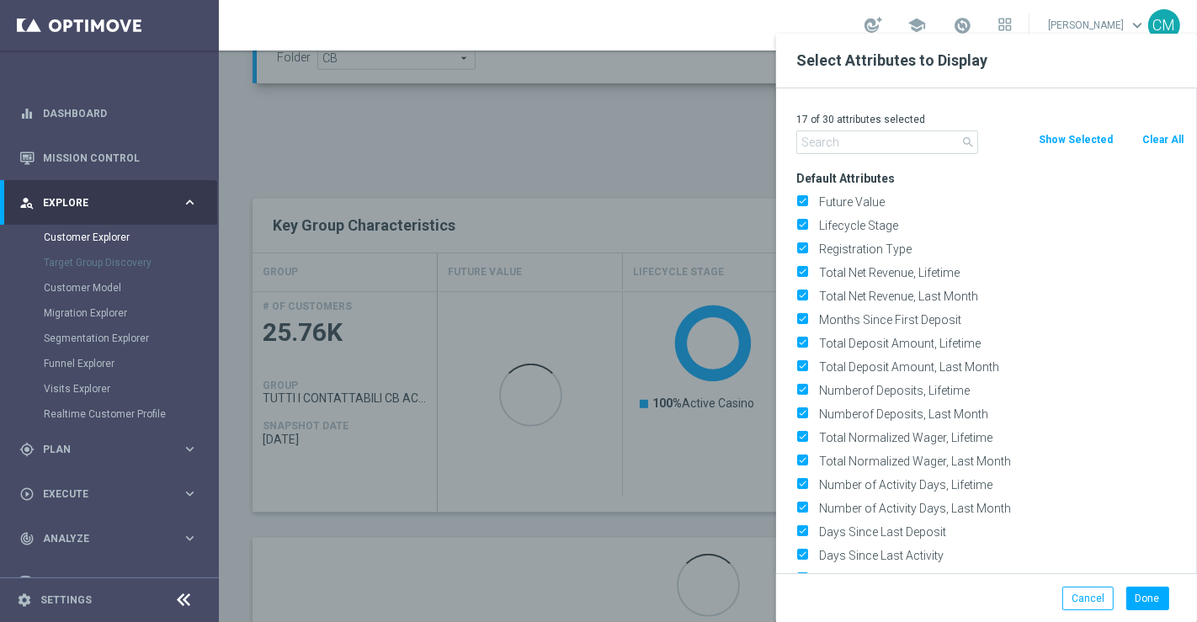
click at [1157, 130] on button "Clear All" at bounding box center [1163, 139] width 45 height 19
checkbox input "false"
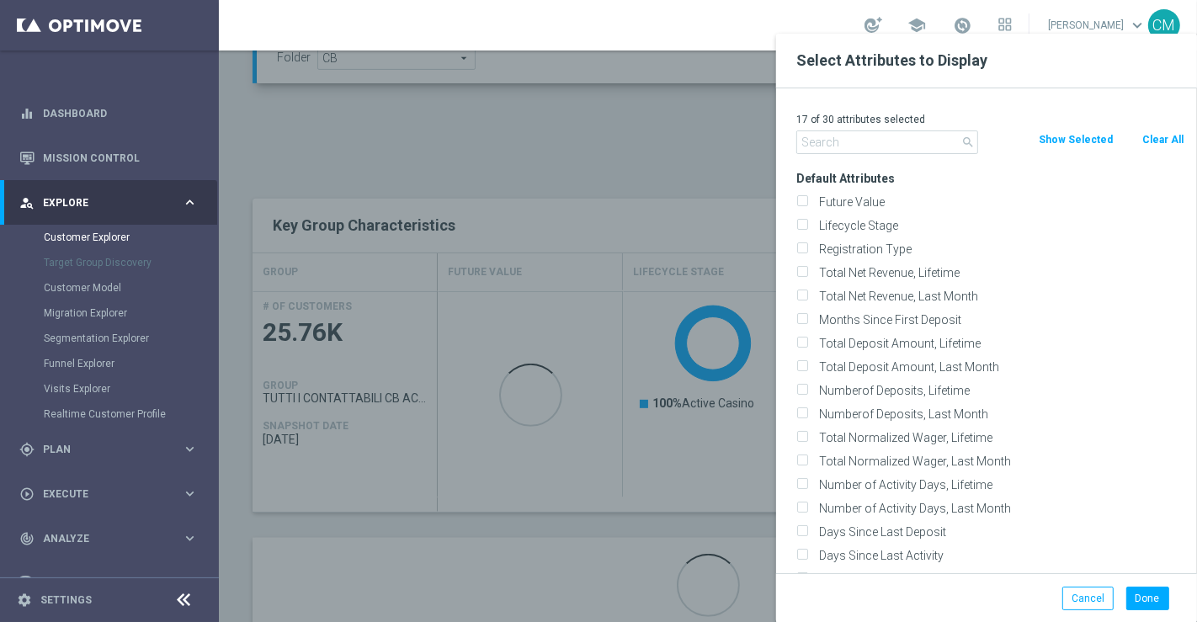
checkbox input "false"
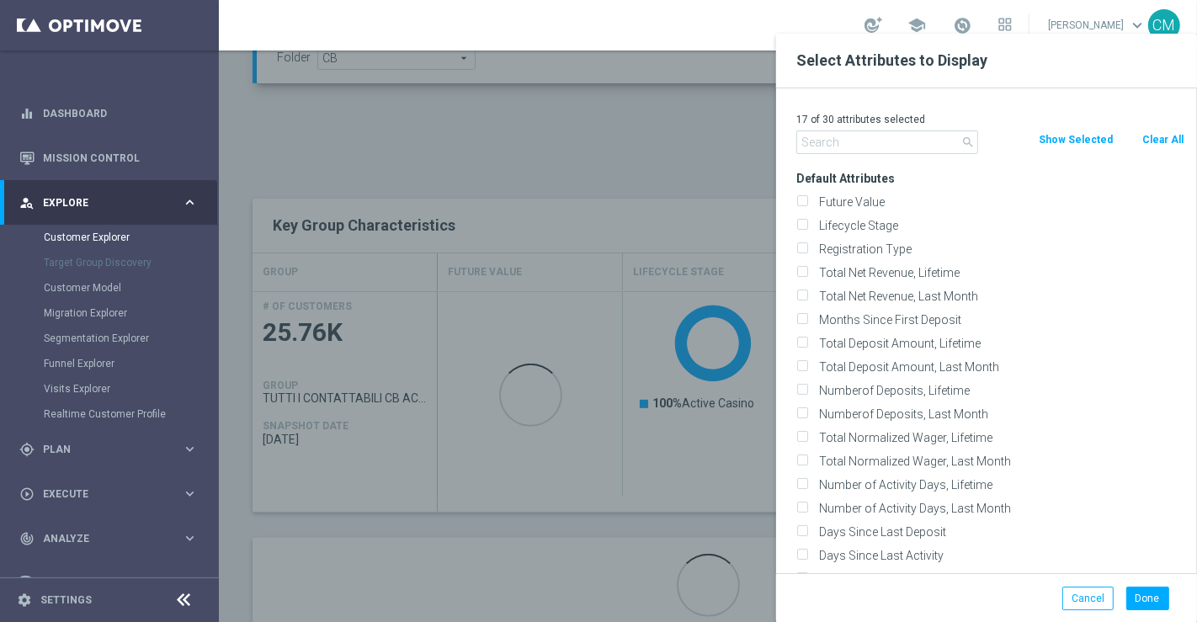
checkbox input "false"
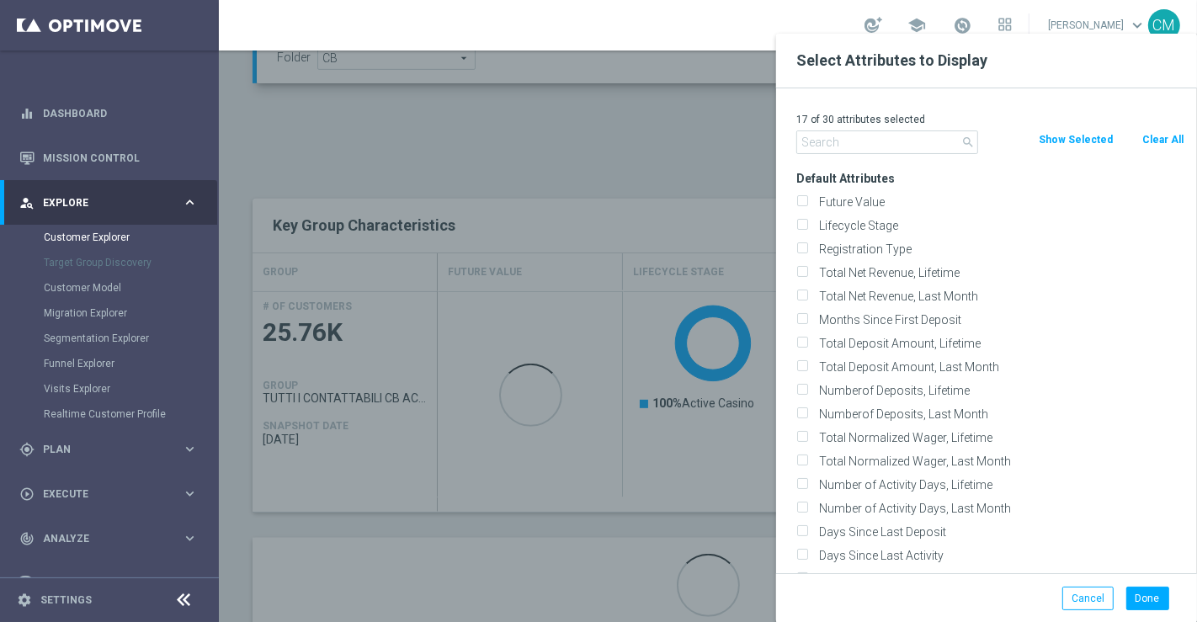
checkbox input "false"
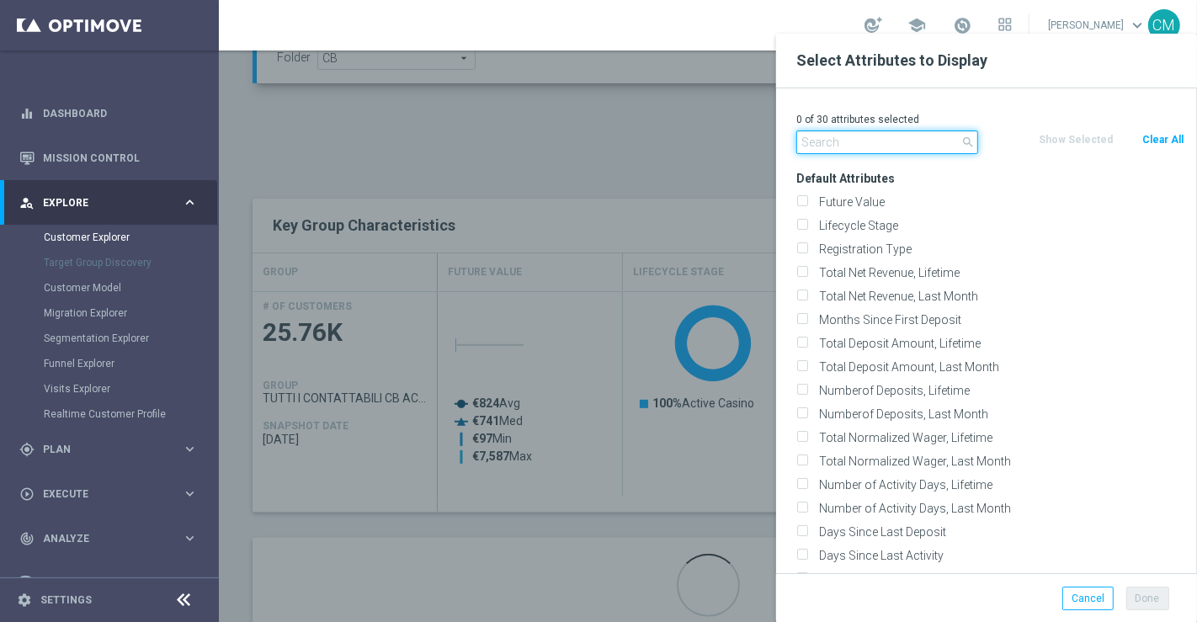
click at [913, 136] on input "text" at bounding box center [887, 142] width 182 height 24
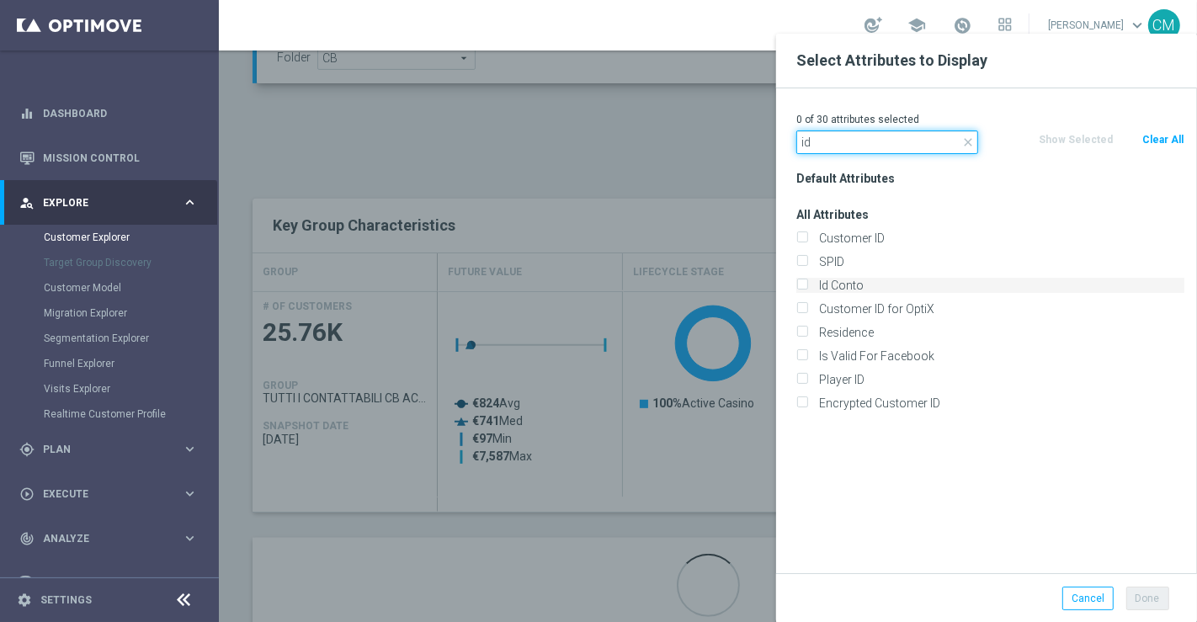
type input "id"
click at [838, 286] on label "Id Conto" at bounding box center [998, 285] width 371 height 15
click at [807, 286] on input "Id Conto" at bounding box center [801, 287] width 11 height 11
checkbox input "true"
click at [1148, 601] on button "Done" at bounding box center [1147, 599] width 43 height 24
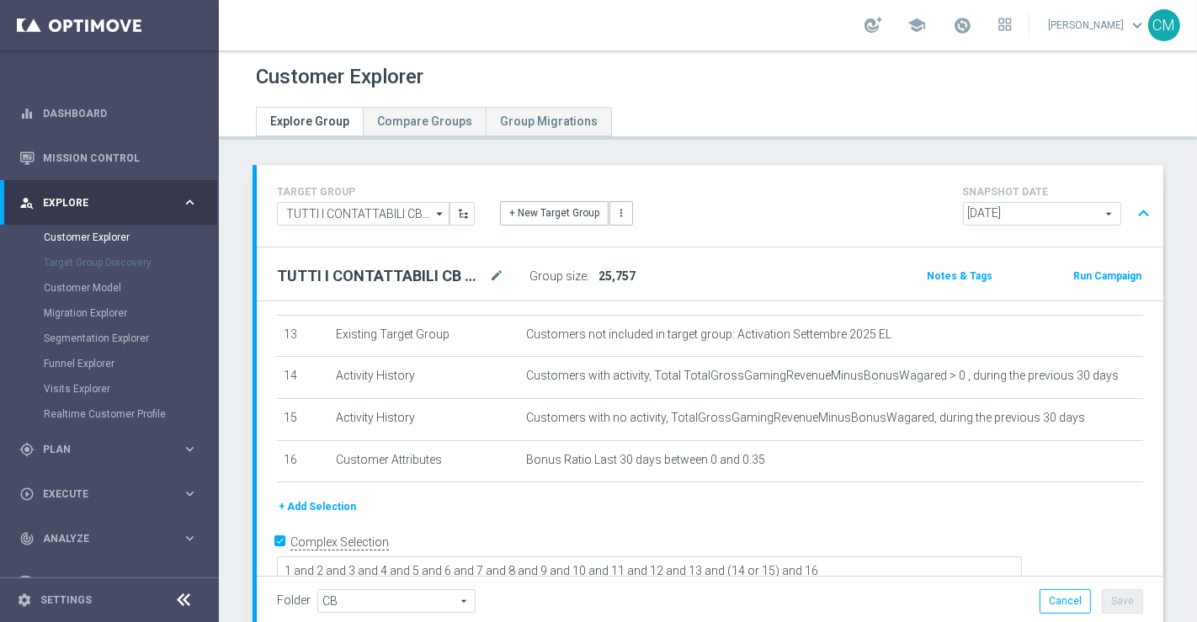
scroll to position [578, 0]
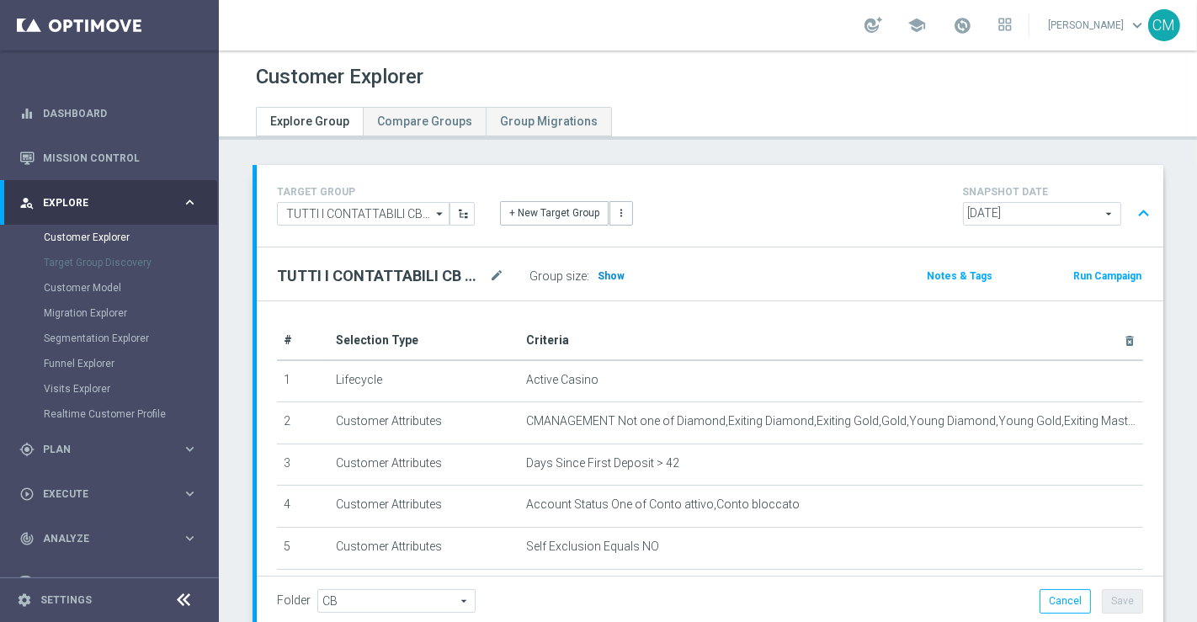
click at [605, 279] on span "Show" at bounding box center [611, 276] width 27 height 12
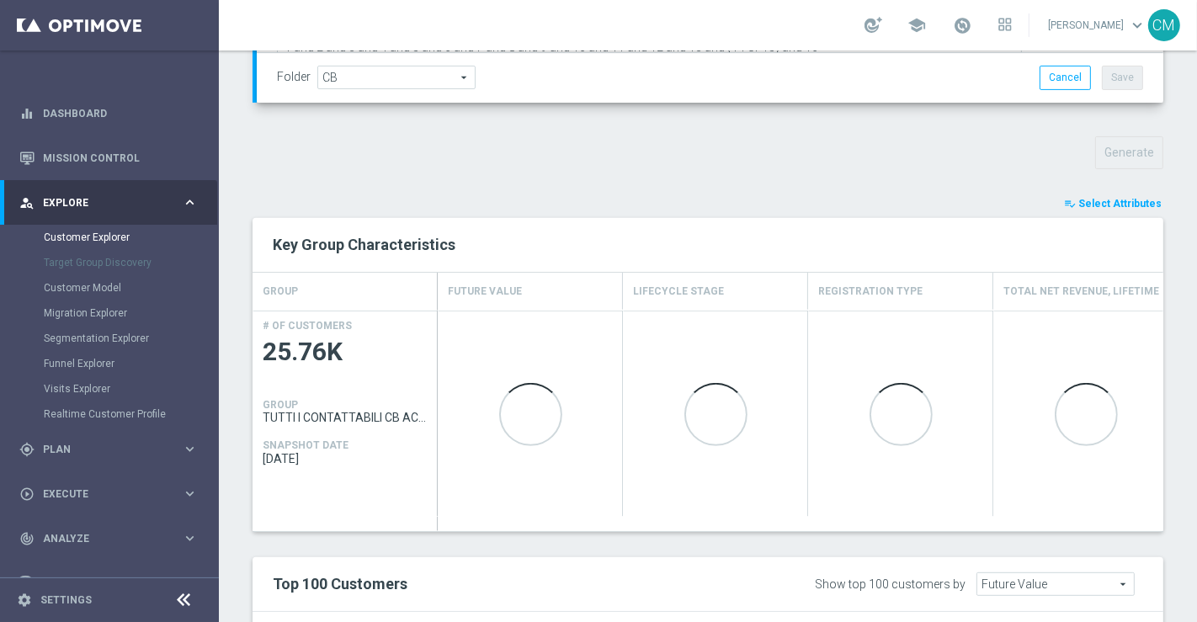
scroll to position [520, 0]
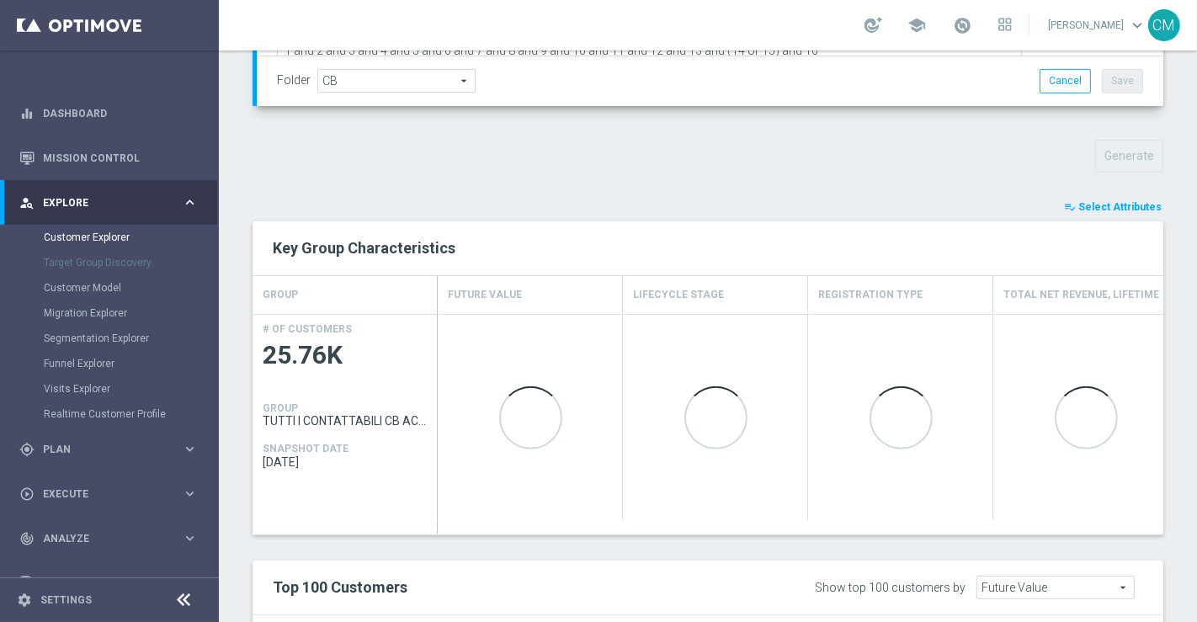
click at [1078, 201] on span "Select Attributes" at bounding box center [1119, 207] width 83 height 12
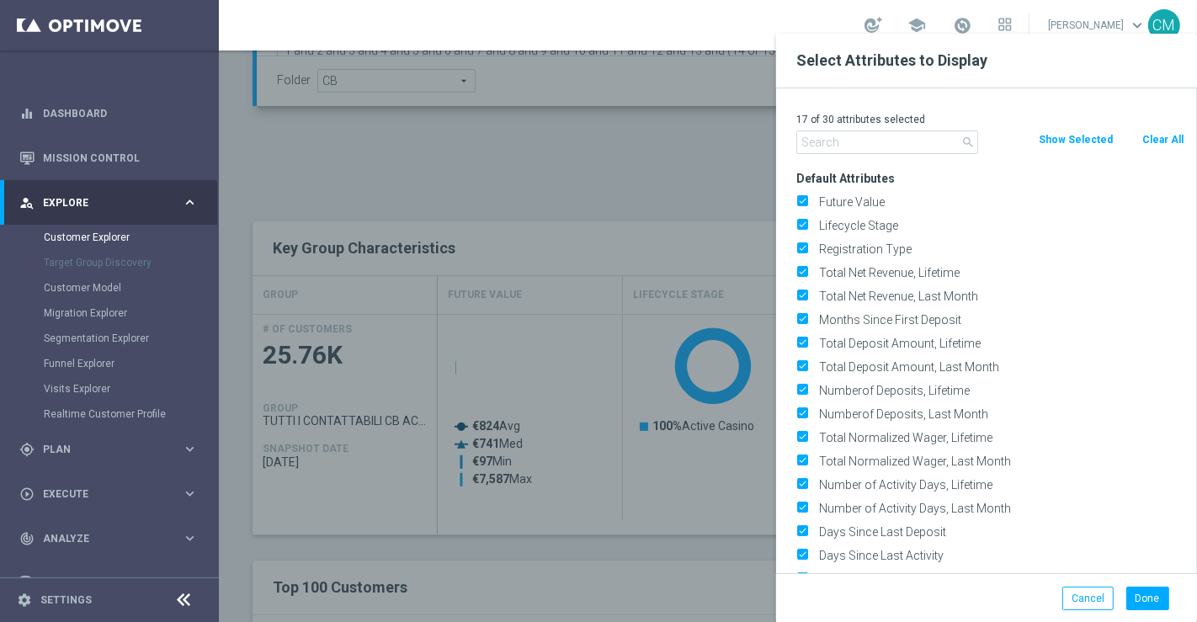
click at [1158, 133] on button "Clear All" at bounding box center [1163, 139] width 45 height 19
checkbox input "false"
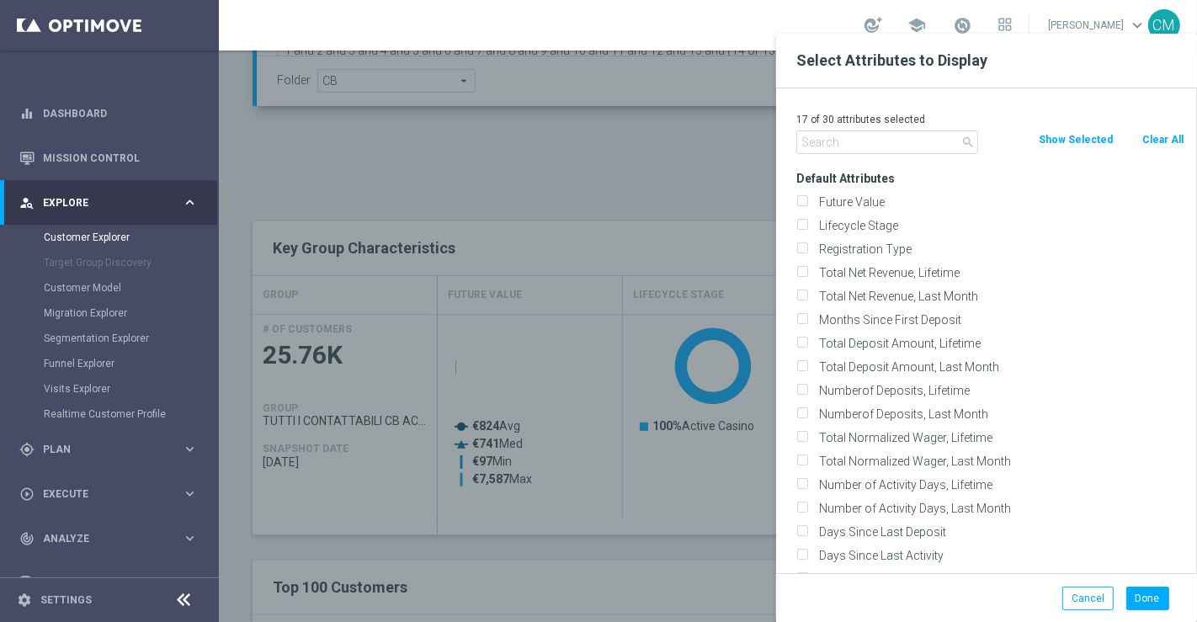
checkbox input "false"
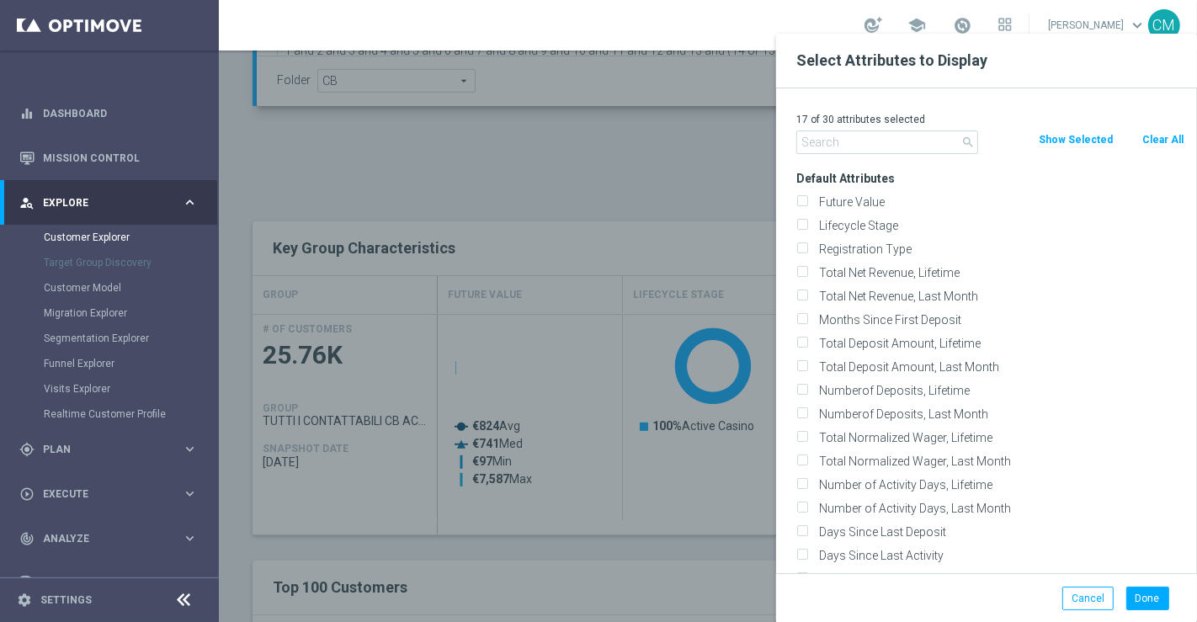
checkbox input "false"
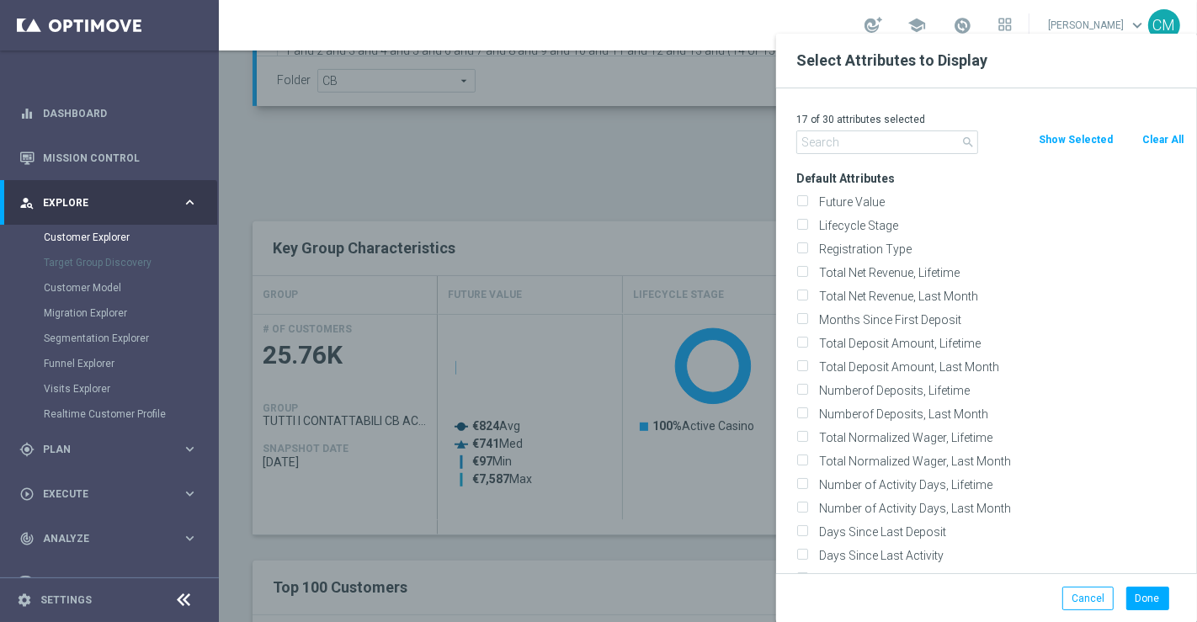
checkbox input "false"
click at [859, 143] on input "text" at bounding box center [887, 142] width 182 height 24
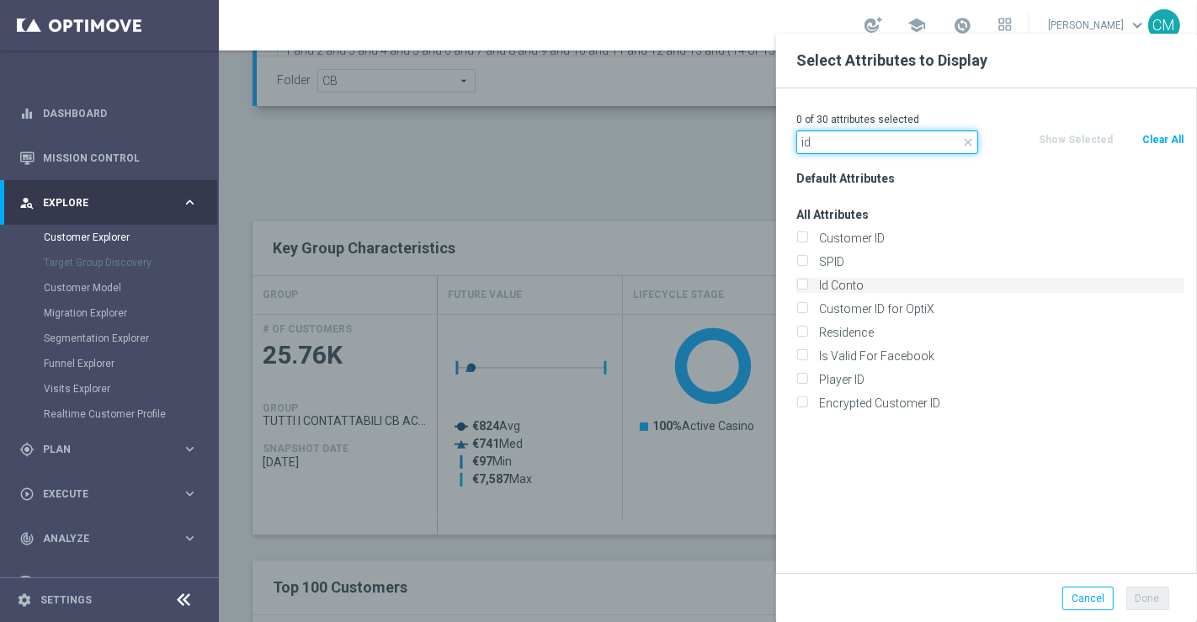
type input "id"
click at [864, 290] on label "Id Conto" at bounding box center [998, 285] width 371 height 15
click at [807, 290] on input "Id Conto" at bounding box center [801, 287] width 11 height 11
checkbox input "true"
click at [1136, 594] on button "Done" at bounding box center [1147, 599] width 43 height 24
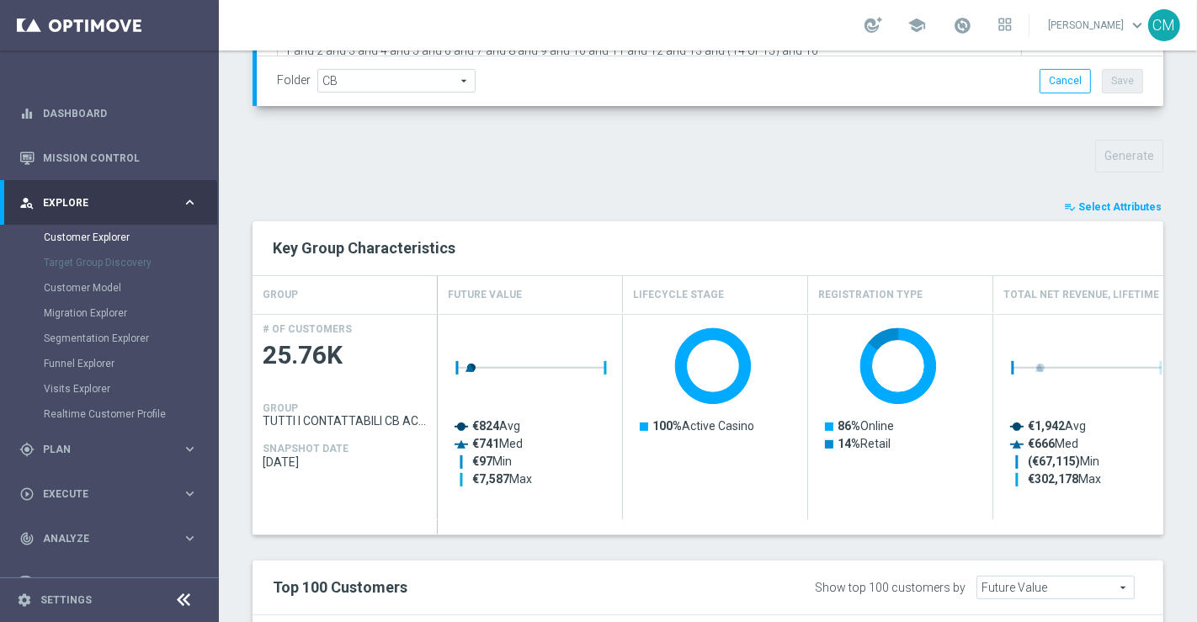
type input "Search"
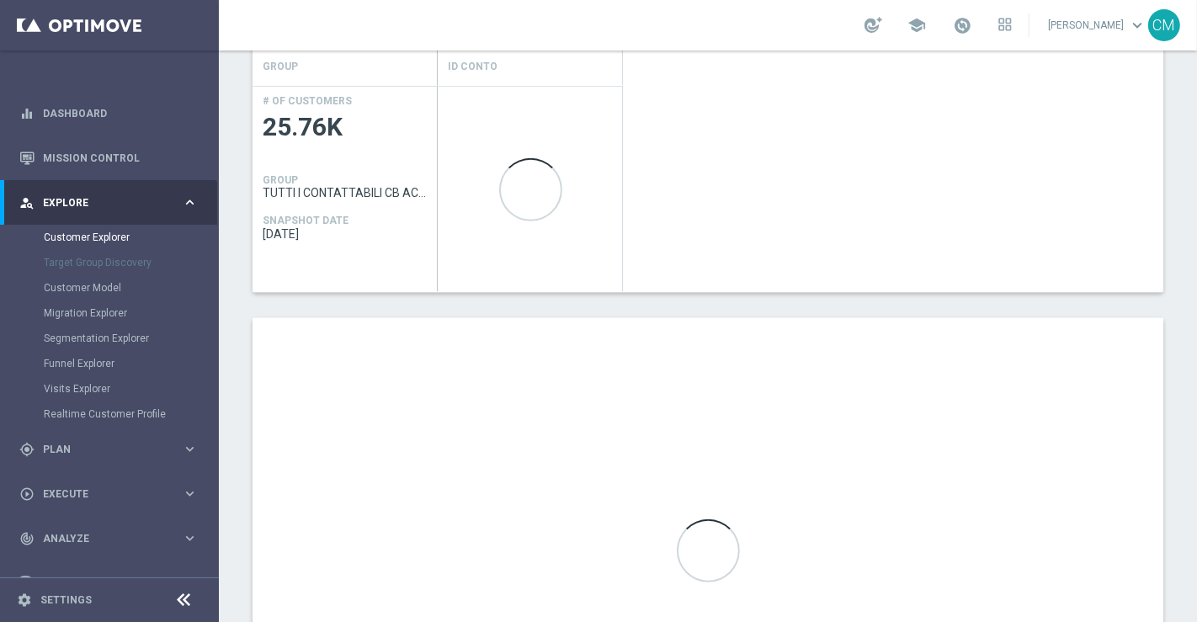
scroll to position [797, 0]
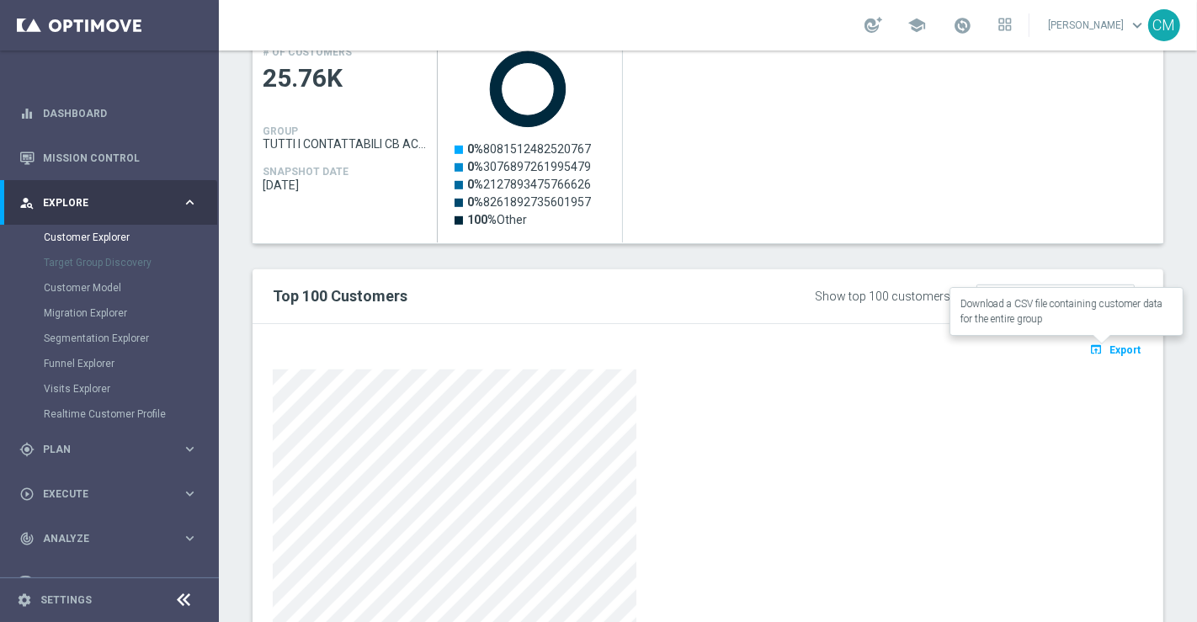
click at [1109, 344] on span "Export" at bounding box center [1124, 350] width 31 height 12
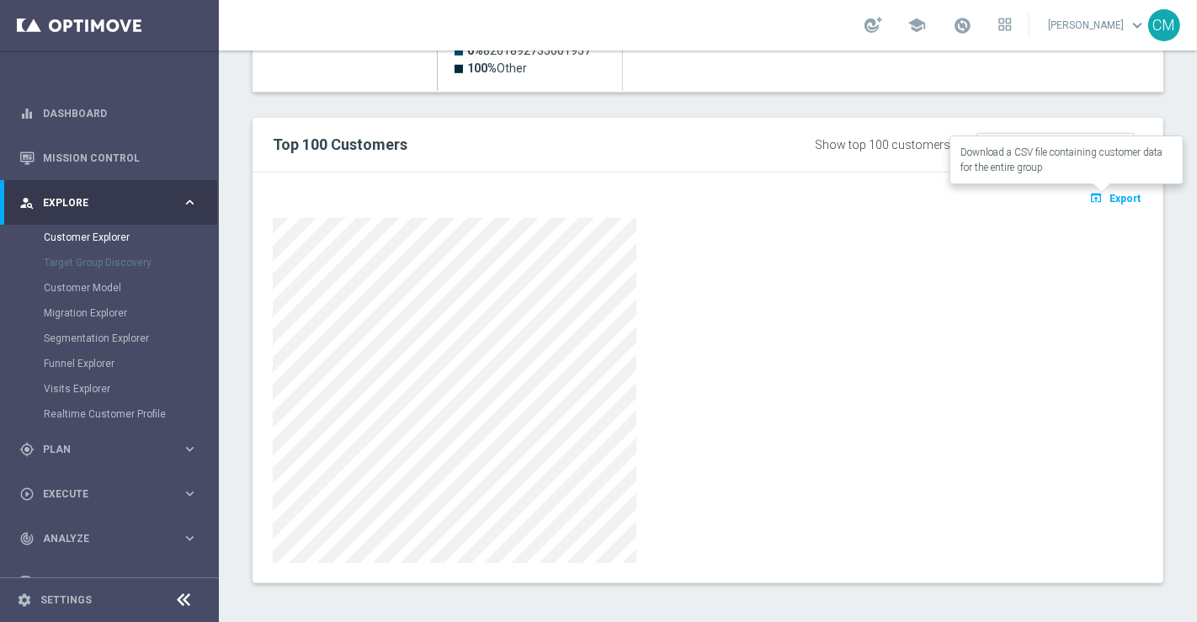
click at [1118, 194] on span "Export" at bounding box center [1124, 199] width 31 height 12
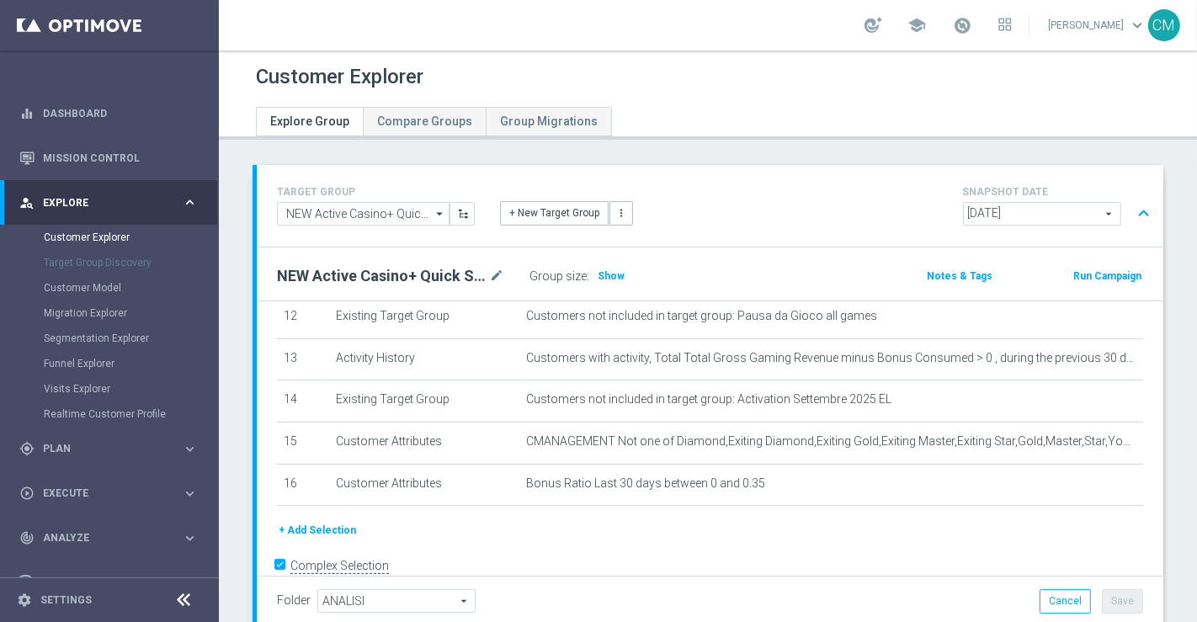
scroll to position [546, 0]
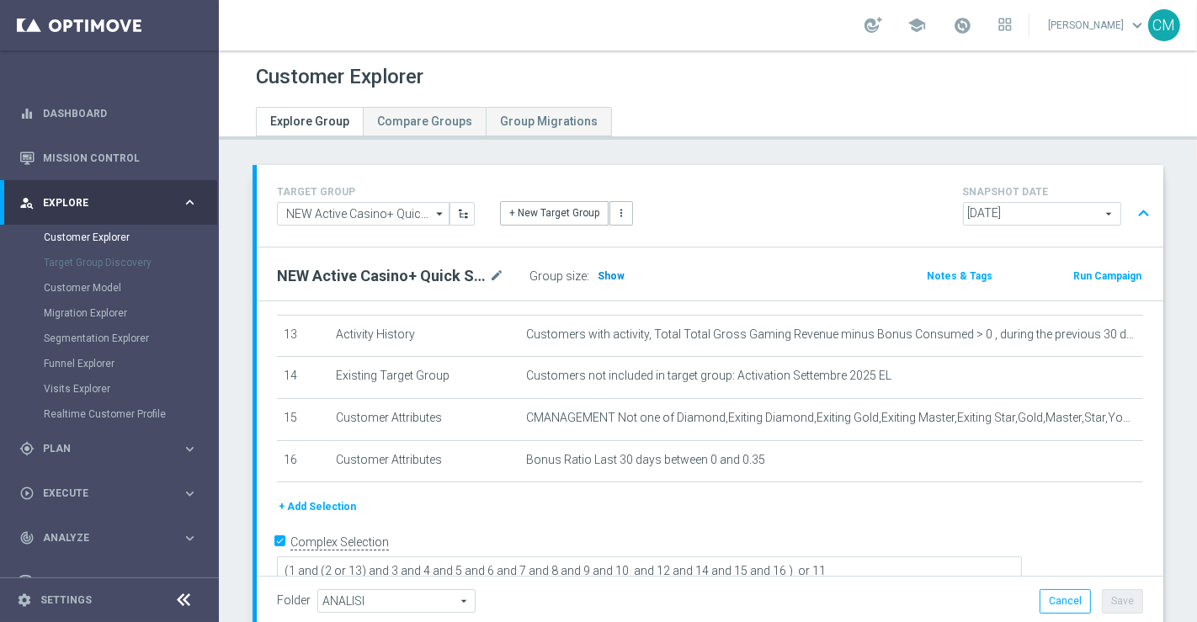
click at [615, 274] on span "Show" at bounding box center [611, 276] width 27 height 12
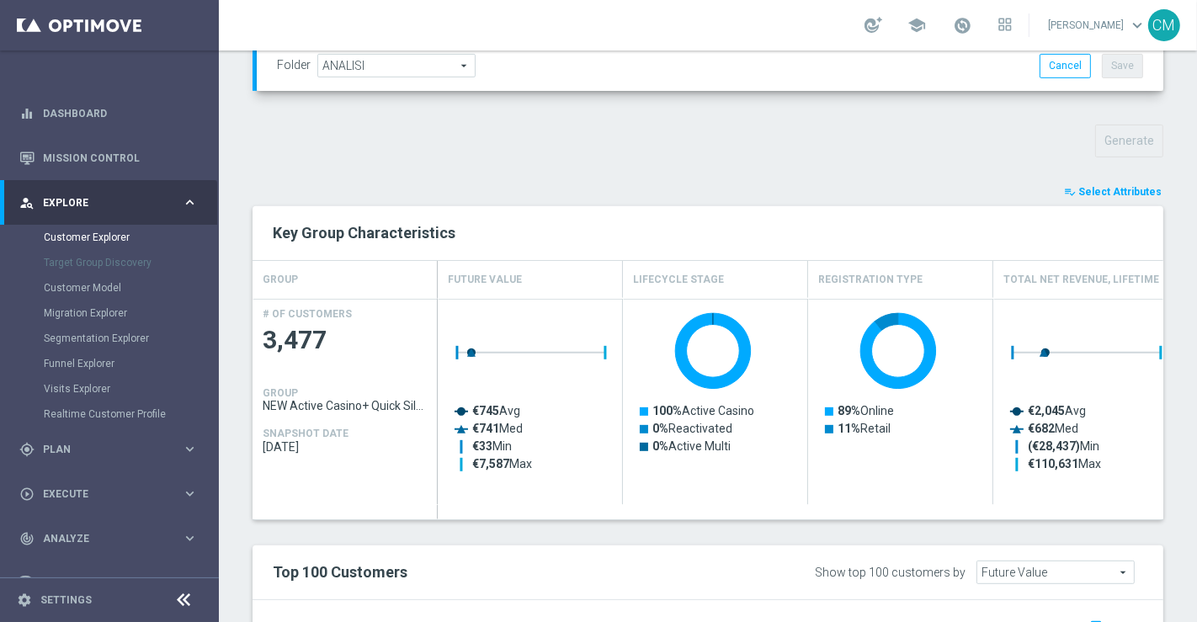
scroll to position [534, 0]
click at [1118, 192] on span "Select Attributes" at bounding box center [1119, 193] width 83 height 12
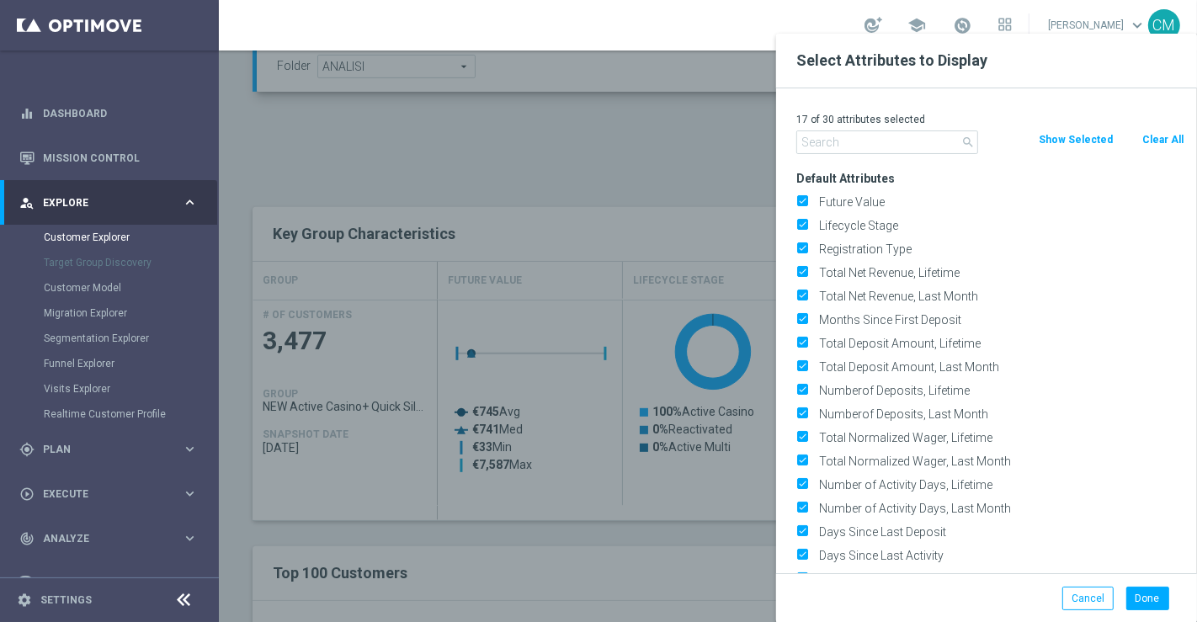
click at [1158, 134] on button "Clear All" at bounding box center [1163, 139] width 45 height 19
checkbox input "false"
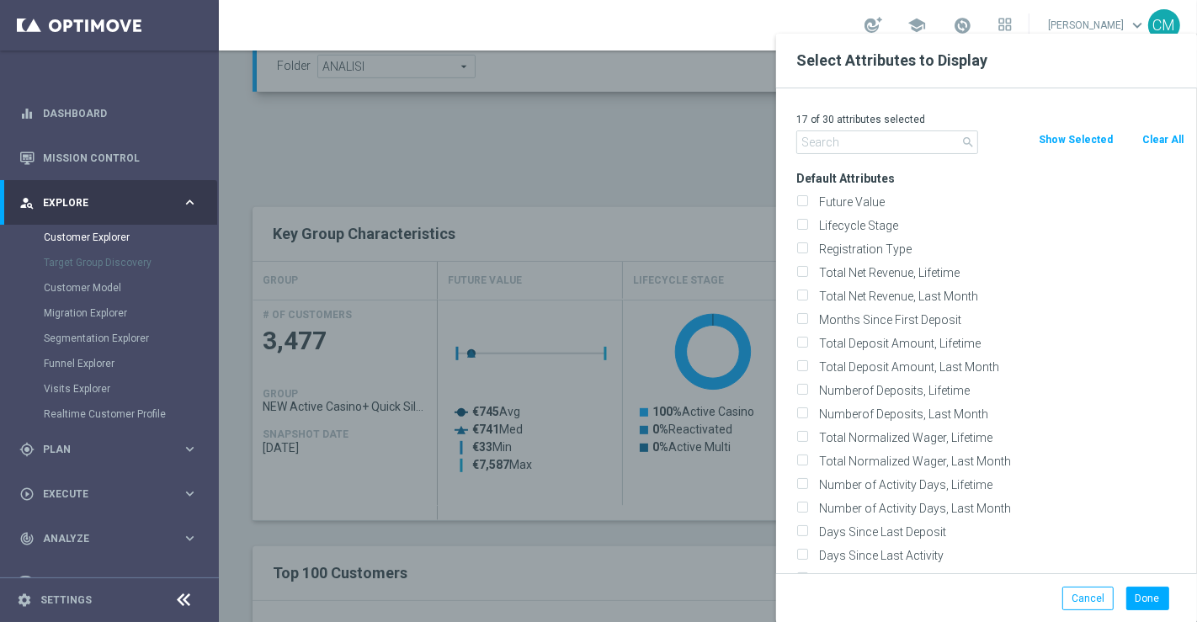
checkbox input "false"
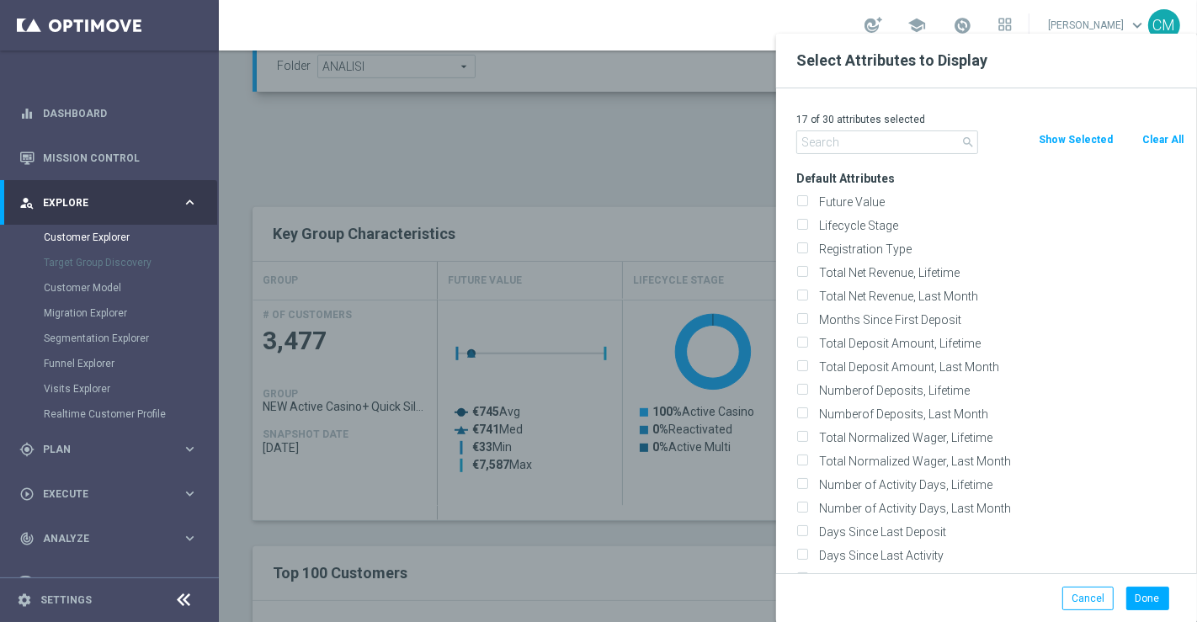
checkbox input "false"
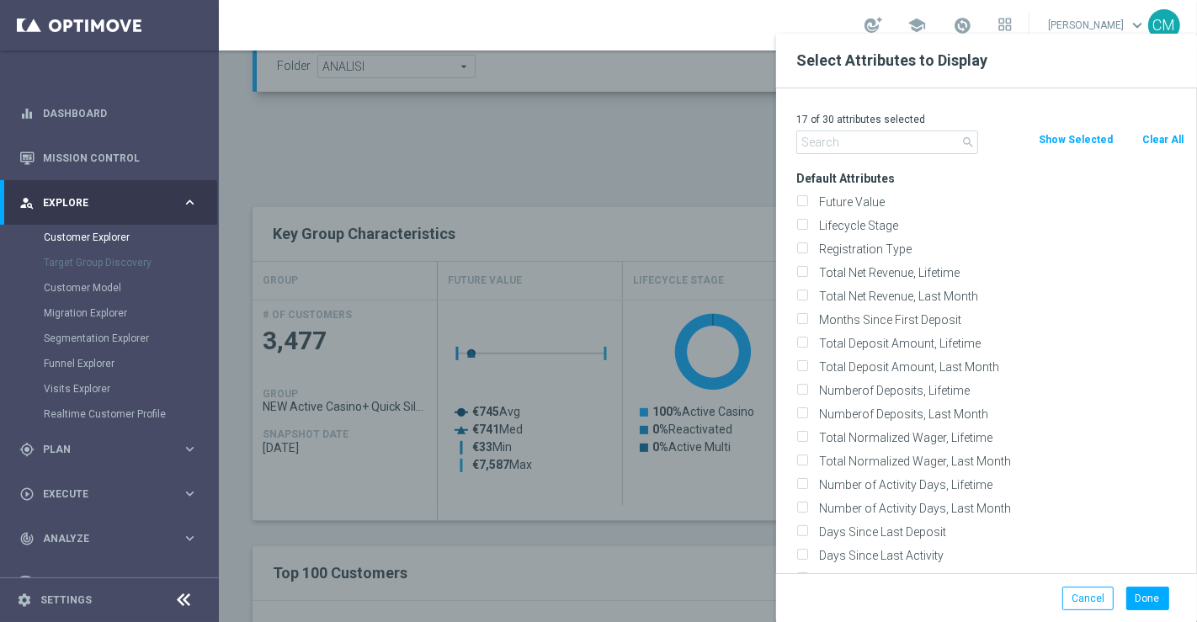
checkbox input "false"
click at [908, 144] on input "text" at bounding box center [887, 142] width 182 height 24
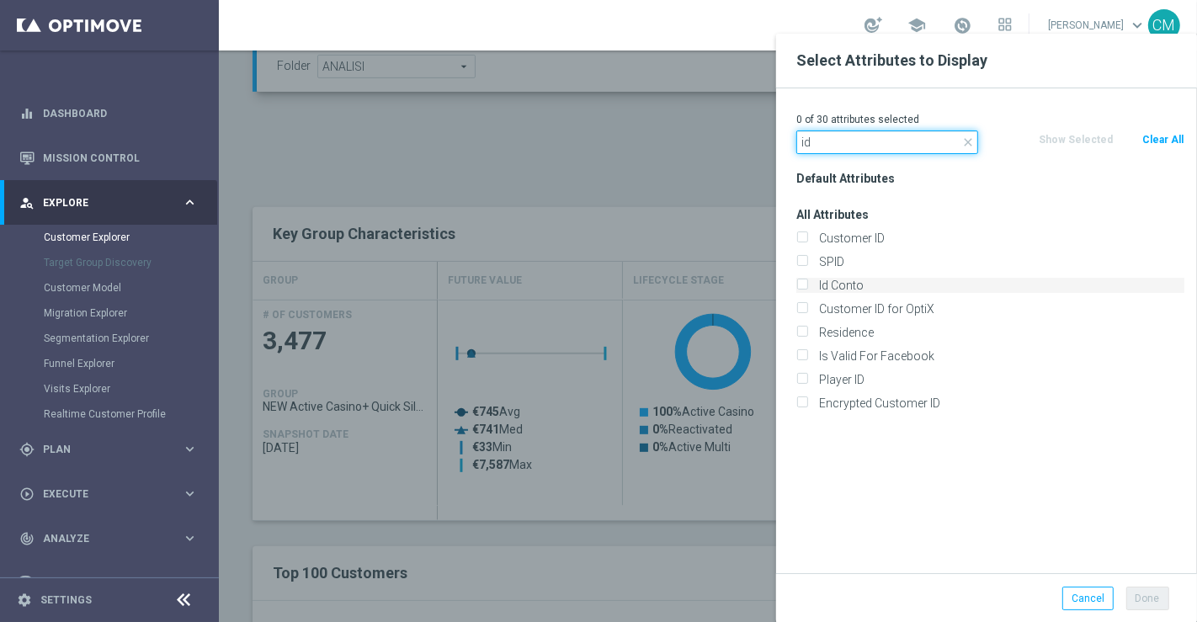
type input "id"
click at [844, 285] on label "Id Conto" at bounding box center [998, 285] width 371 height 15
click at [807, 285] on input "Id Conto" at bounding box center [801, 287] width 11 height 11
checkbox input "true"
click at [1151, 602] on button "Done" at bounding box center [1147, 599] width 43 height 24
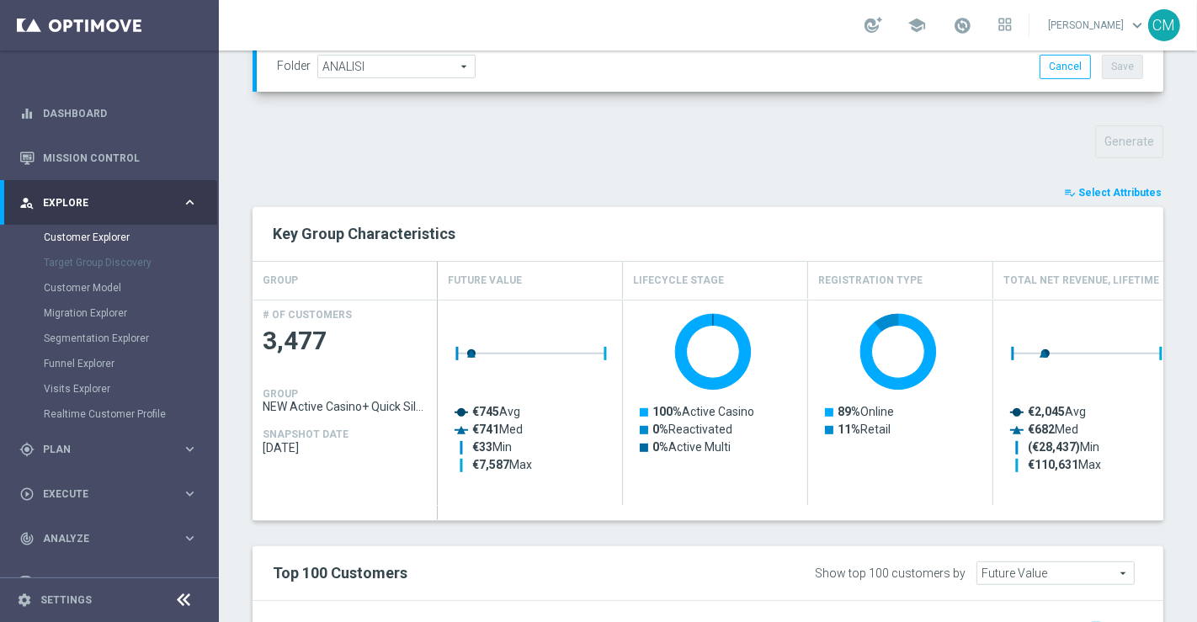
type input "Search"
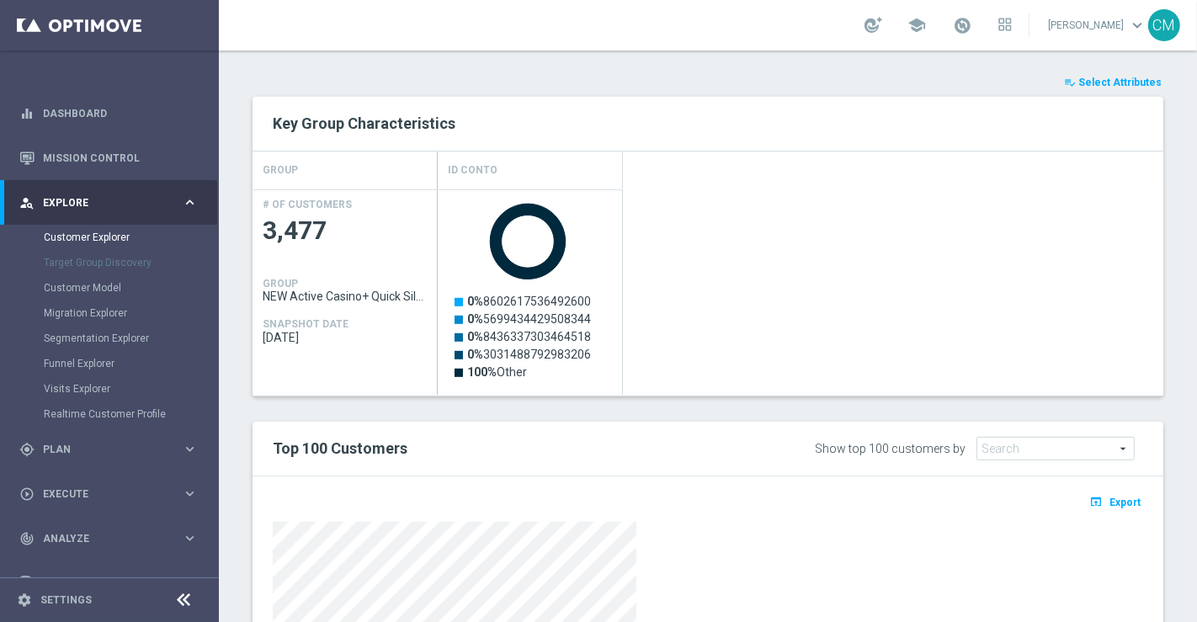
scroll to position [694, 0]
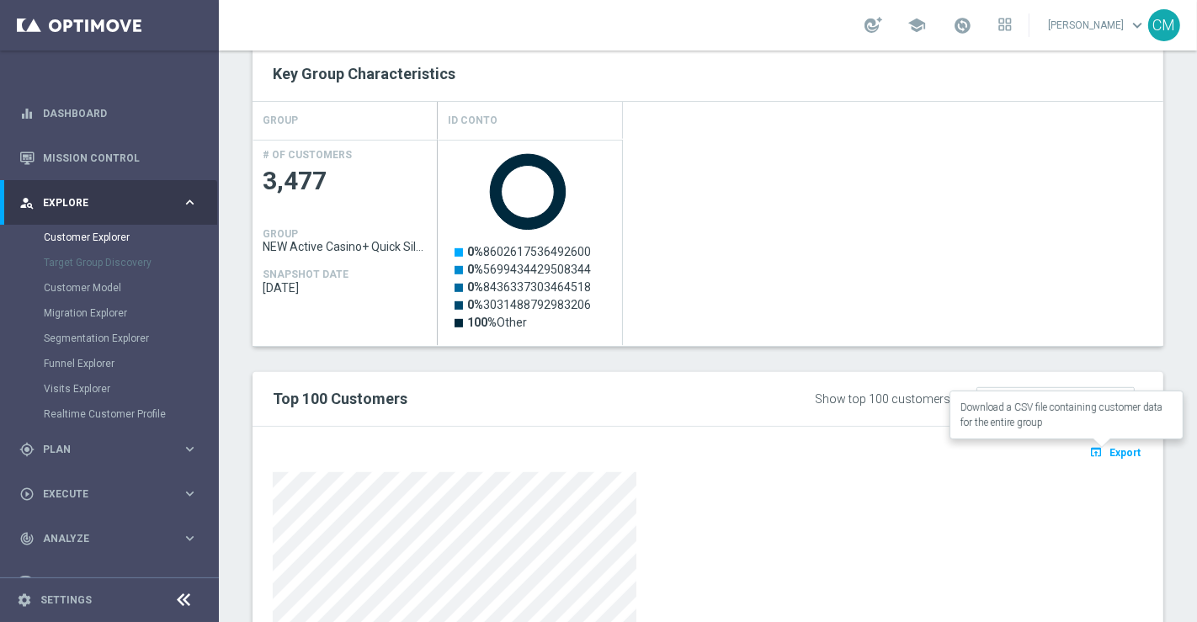
click at [1109, 450] on span "Export" at bounding box center [1124, 453] width 31 height 12
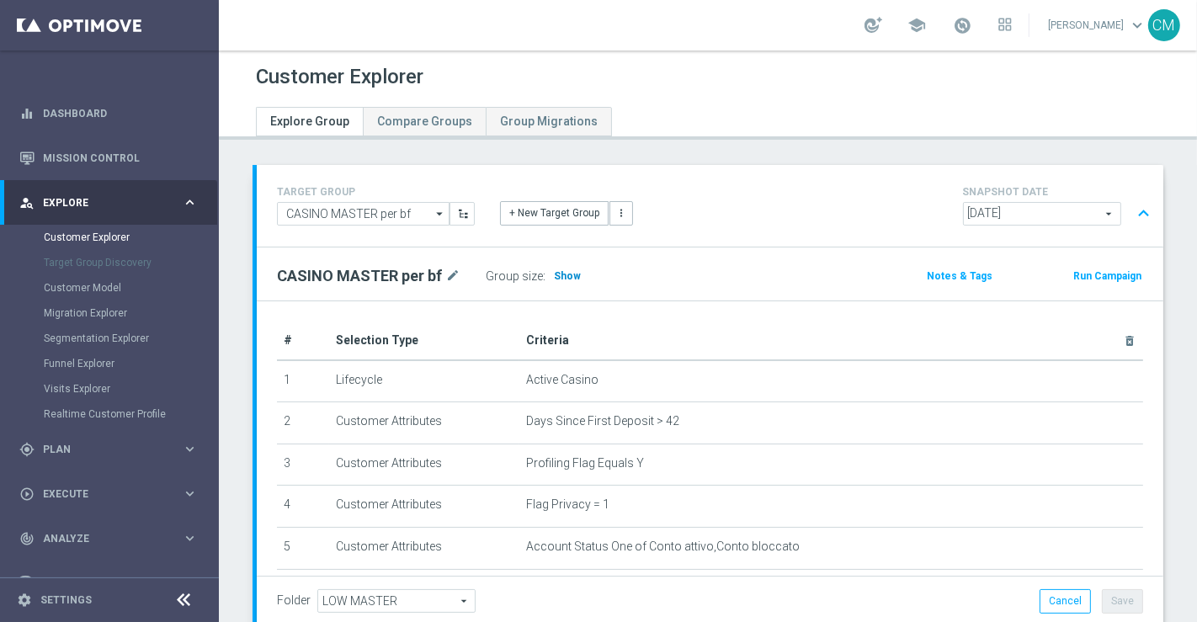
click at [562, 272] on span "Show" at bounding box center [567, 276] width 27 height 12
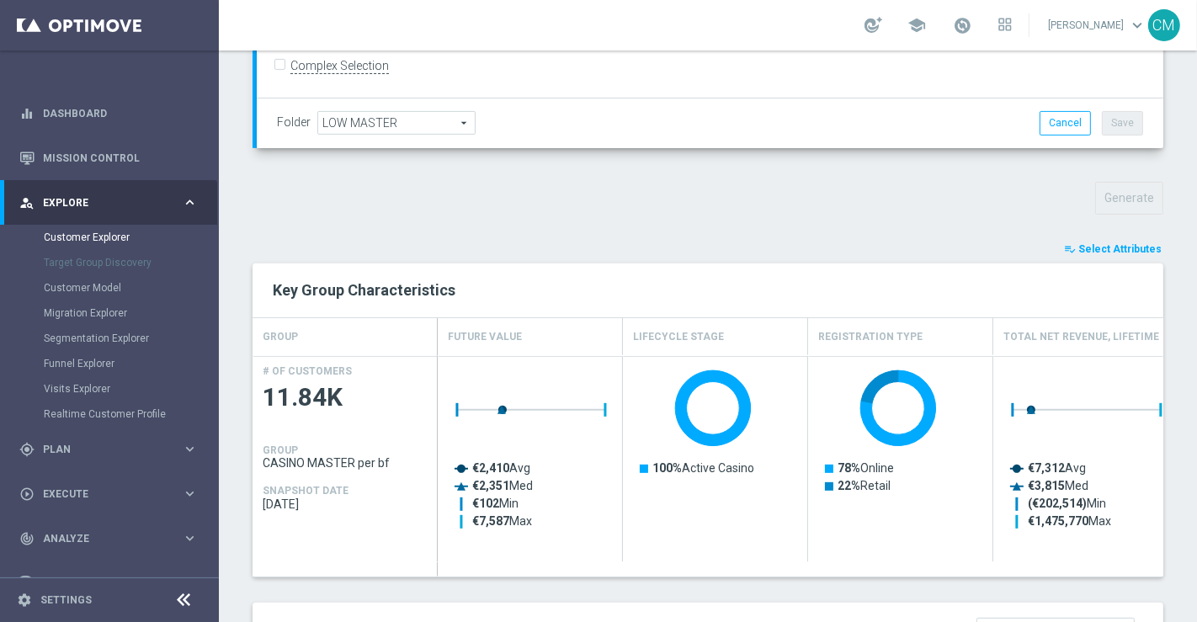
scroll to position [549, 0]
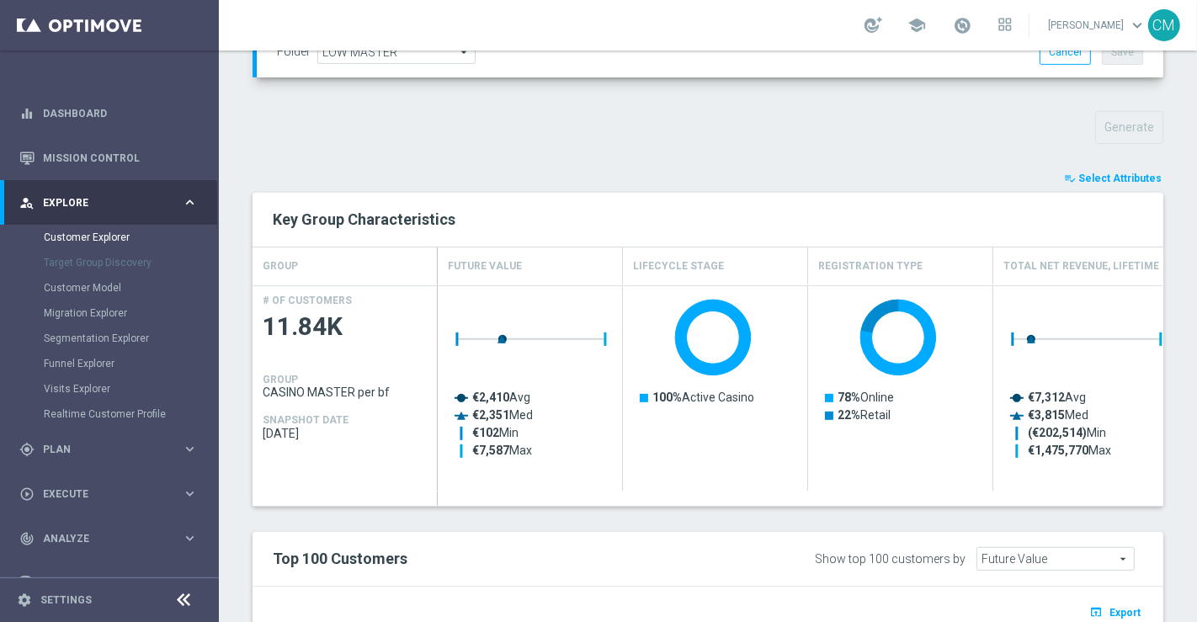
click at [1087, 173] on span "Select Attributes" at bounding box center [1119, 179] width 83 height 12
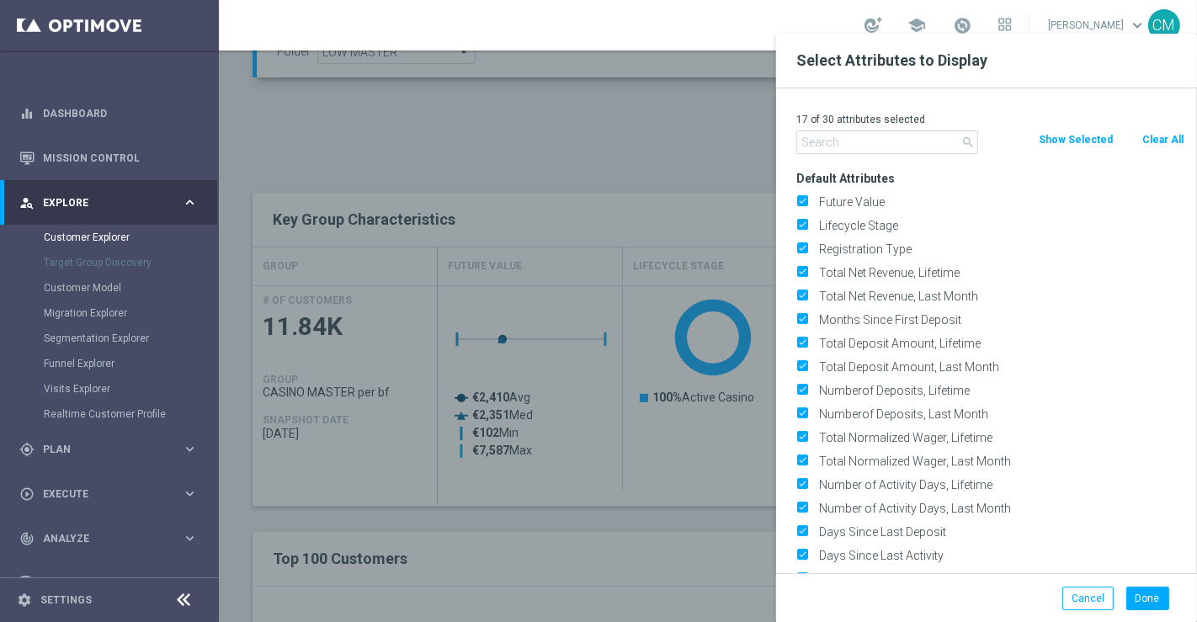
click at [1173, 141] on button "Clear All" at bounding box center [1163, 139] width 45 height 19
checkbox input "false"
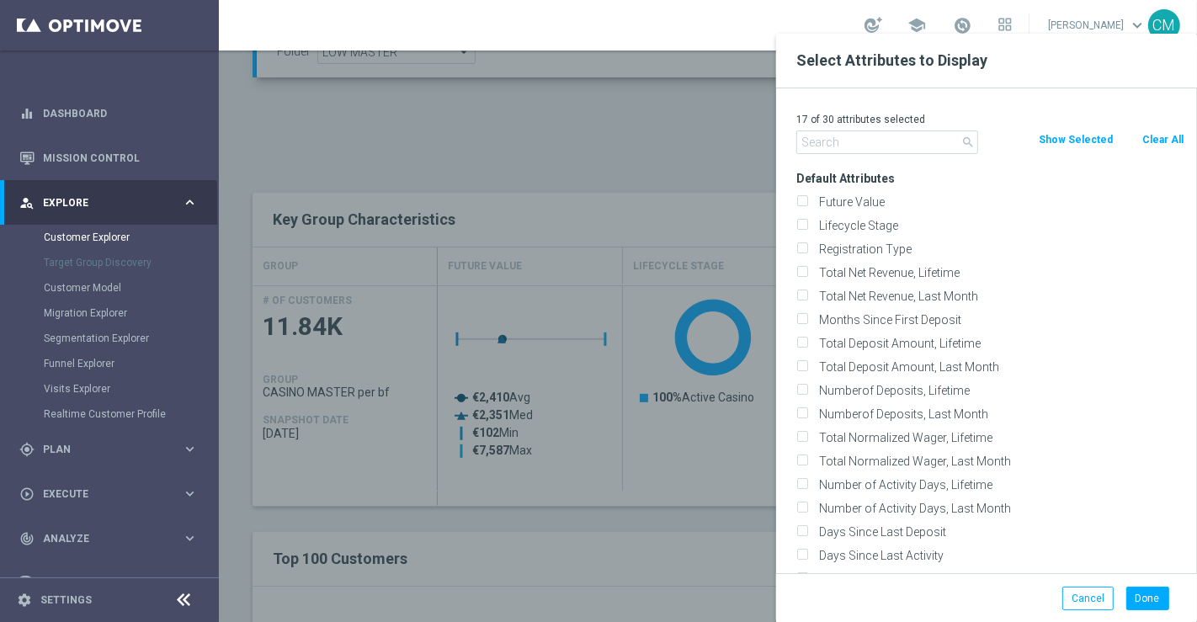
checkbox input "false"
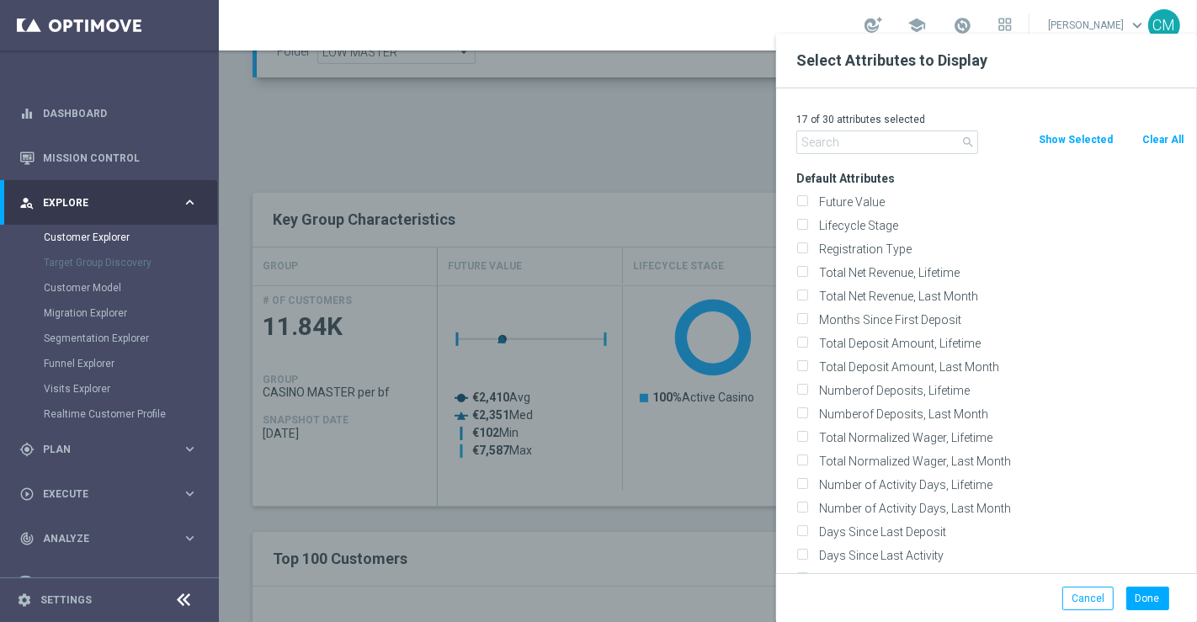
checkbox input "false"
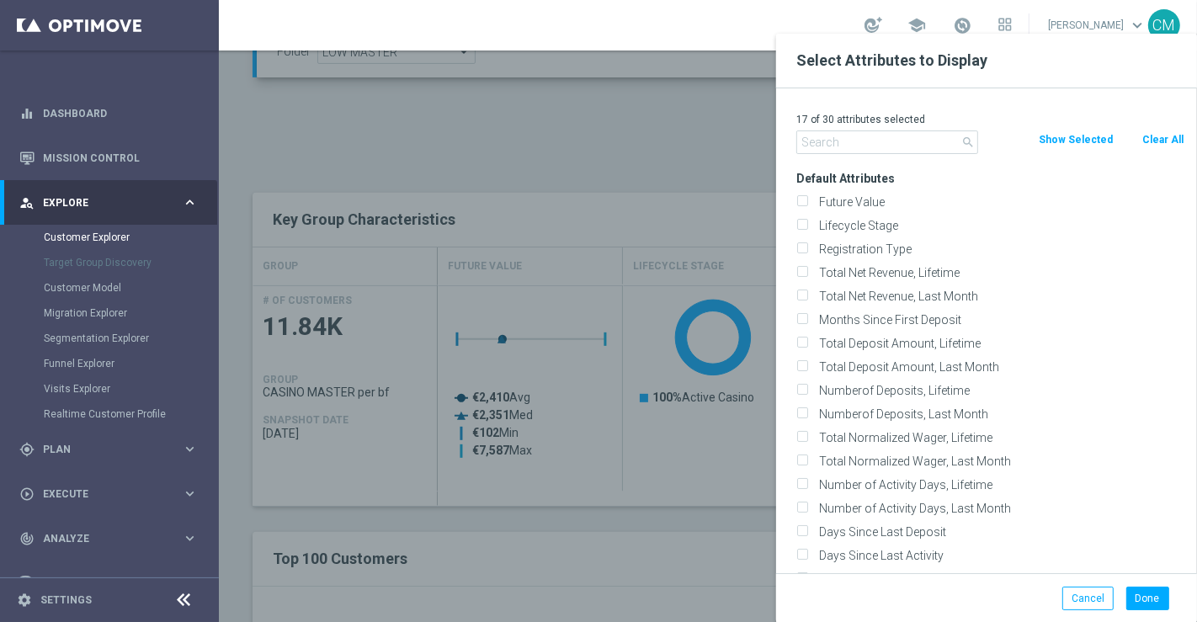
checkbox input "false"
click at [824, 146] on input "text" at bounding box center [887, 142] width 182 height 24
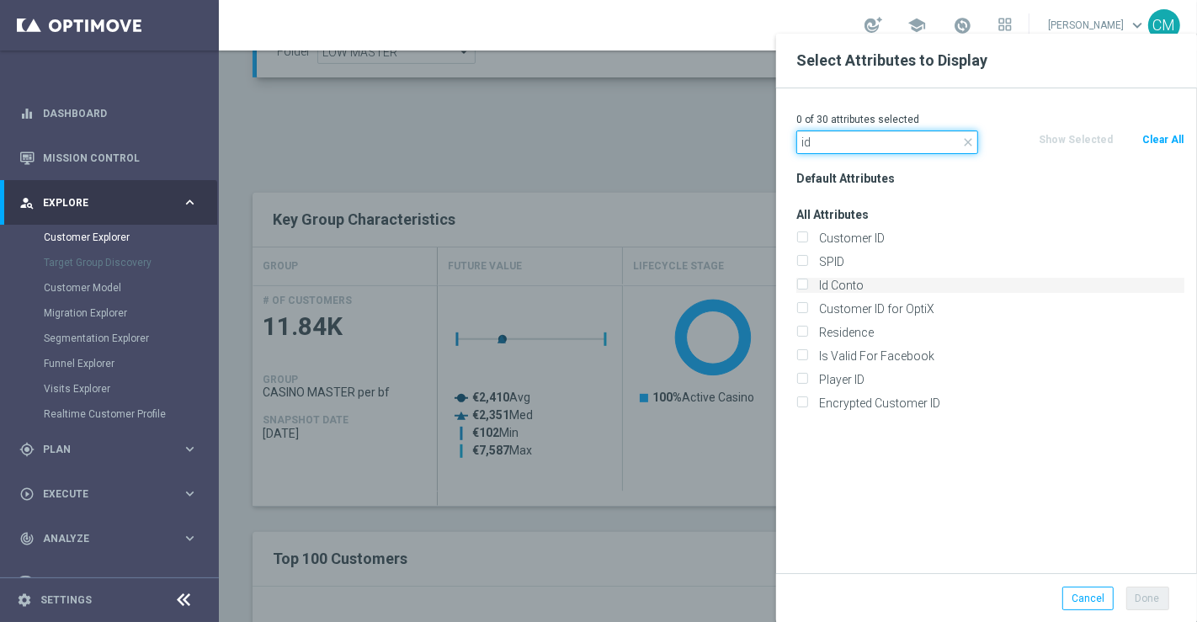
type input "id"
click at [842, 290] on label "Id Conto" at bounding box center [998, 285] width 371 height 15
click at [807, 290] on input "Id Conto" at bounding box center [801, 287] width 11 height 11
checkbox input "true"
click at [1139, 598] on button "Done" at bounding box center [1147, 599] width 43 height 24
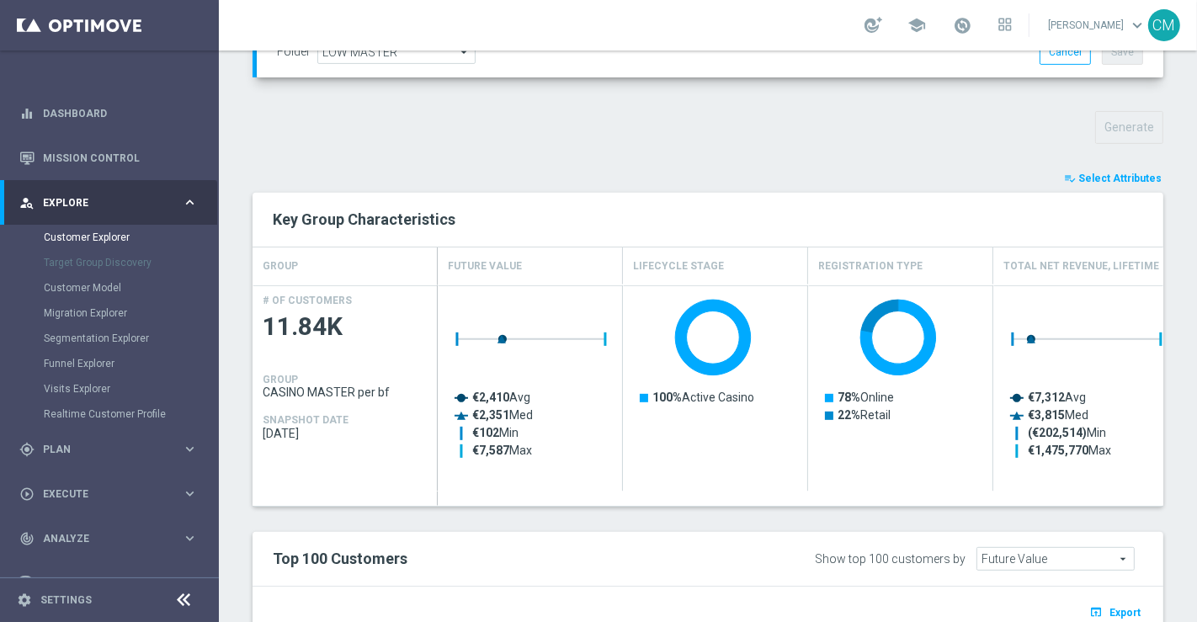
type input "Search"
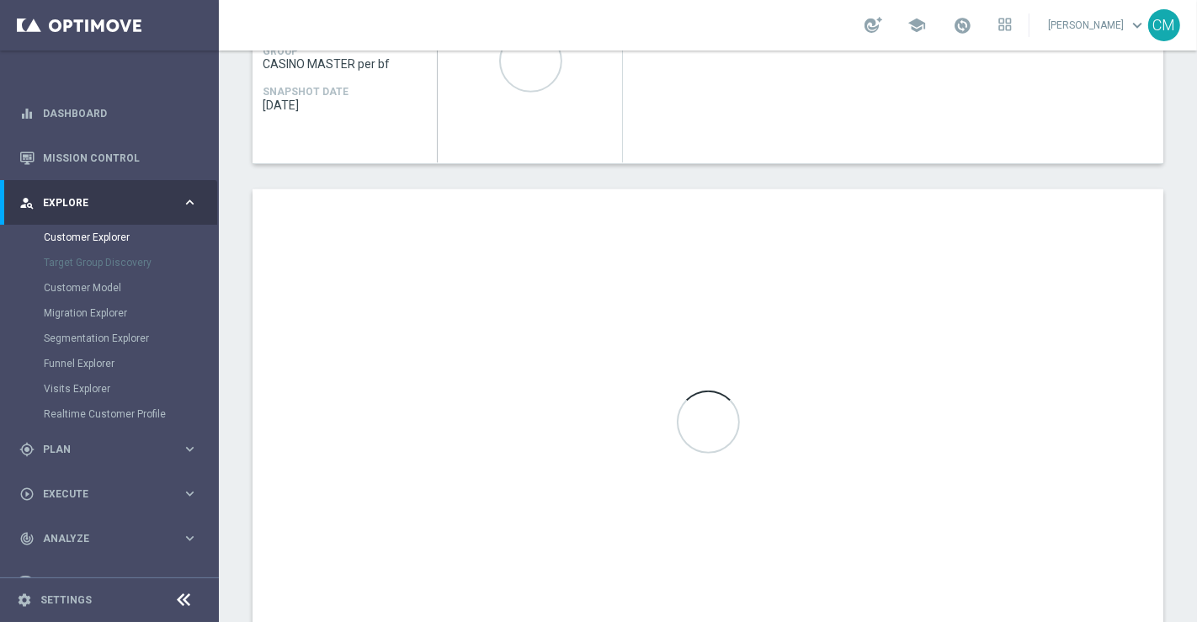
scroll to position [949, 0]
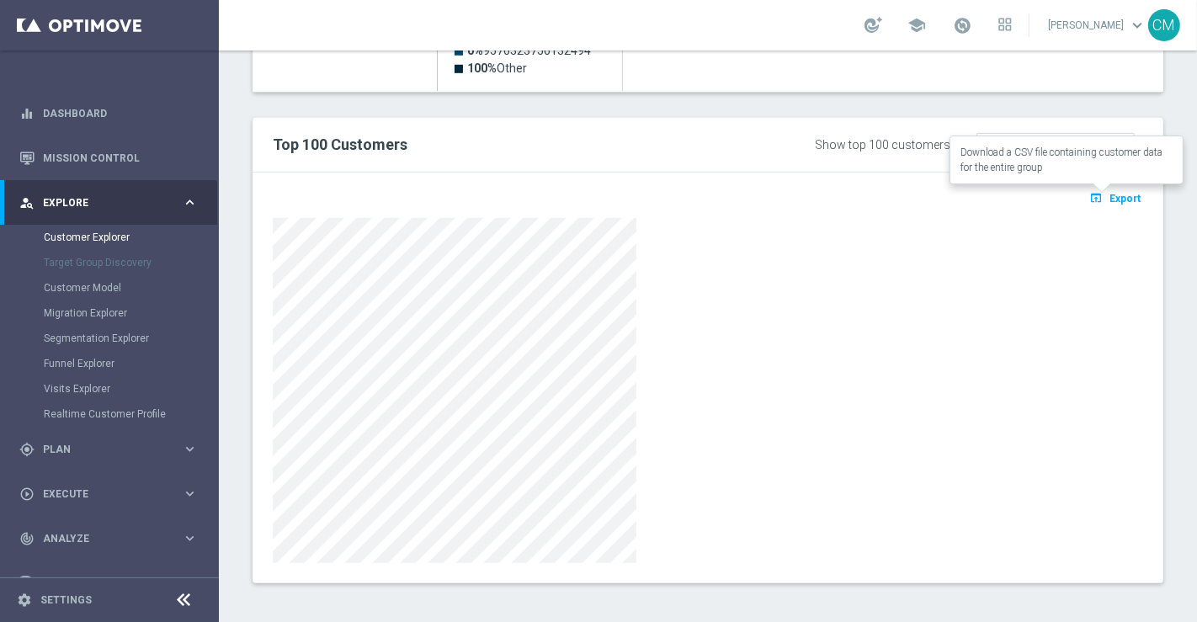
click at [1106, 200] on button "open_in_browser Export" at bounding box center [1115, 198] width 56 height 22
click at [536, 166] on div "Top 100 Customers Show top 100 customers by Future Value Search arrow_drop_down…" at bounding box center [708, 145] width 911 height 55
click at [1108, 200] on button "open_in_browser Export" at bounding box center [1115, 198] width 56 height 22
